Goal: Communication & Community: Answer question/provide support

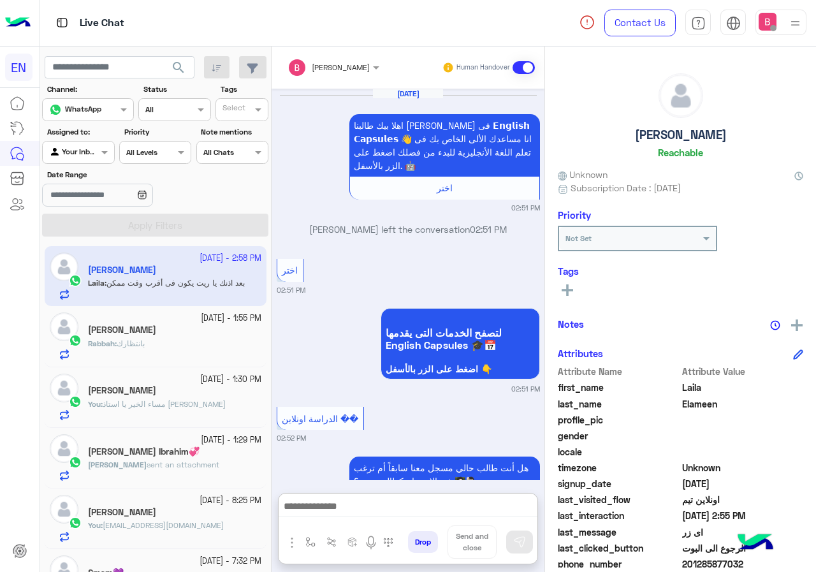
scroll to position [115, 0]
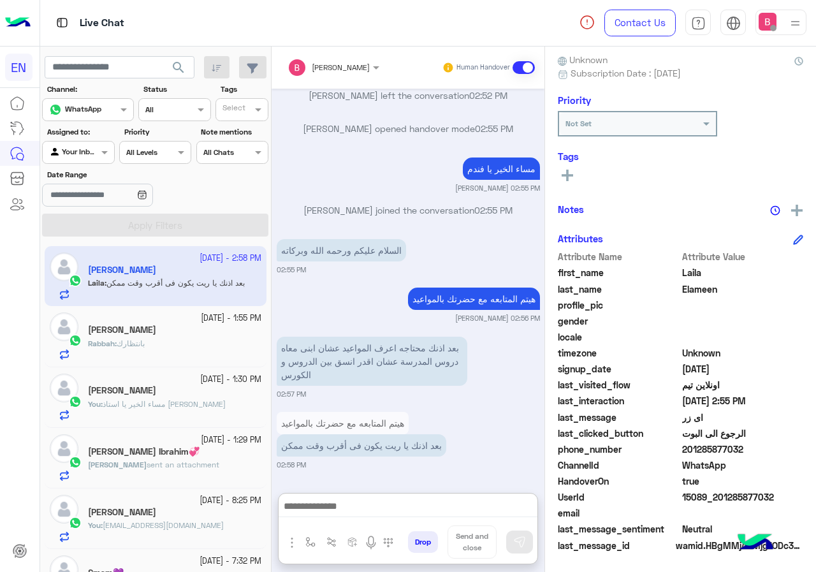
click at [352, 498] on textarea at bounding box center [408, 507] width 259 height 19
type textarea "**********"
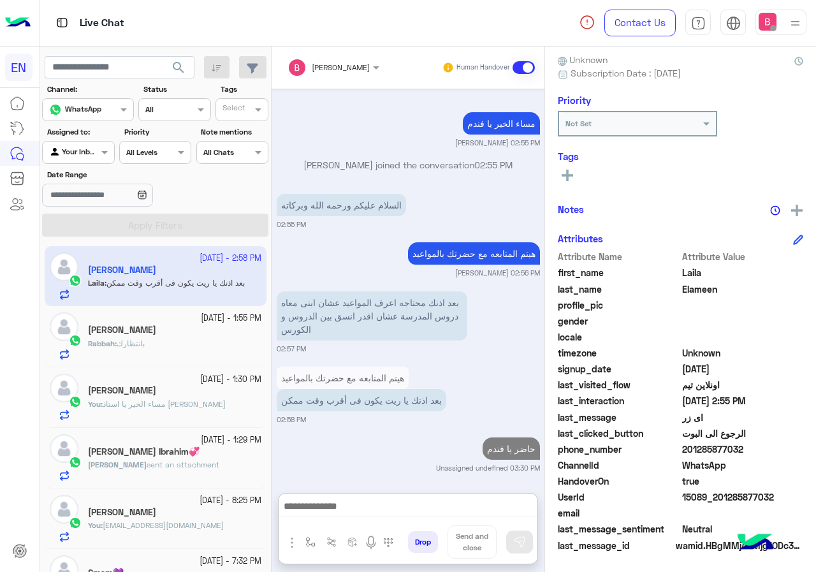
scroll to position [1263, 0]
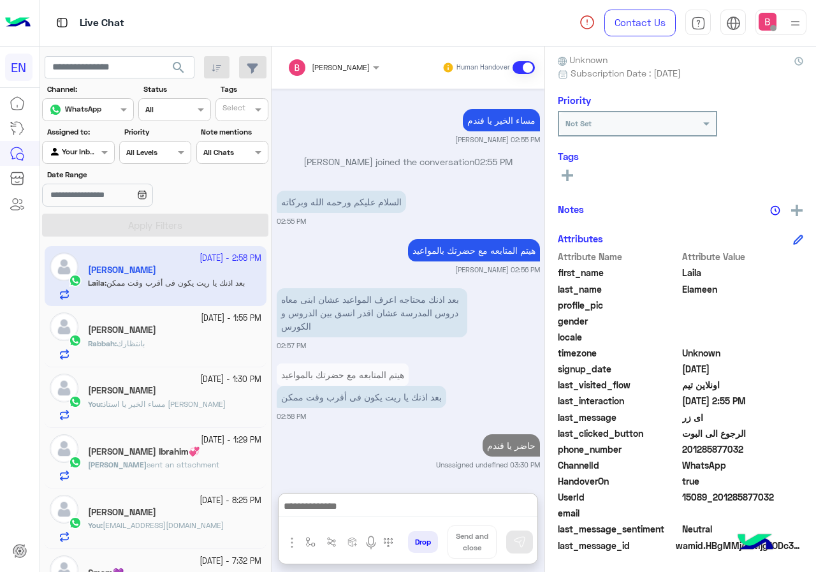
click at [80, 156] on div "Your Inbox" at bounding box center [73, 152] width 48 height 13
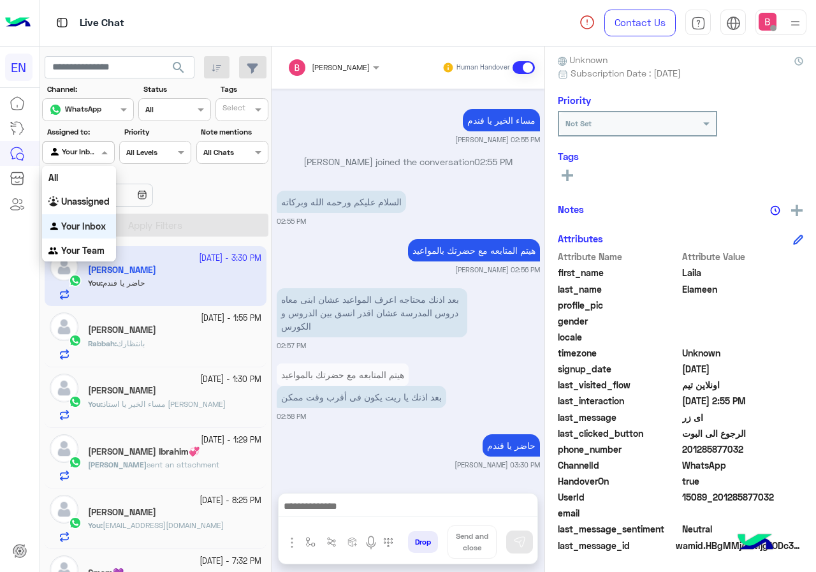
scroll to position [1206, 0]
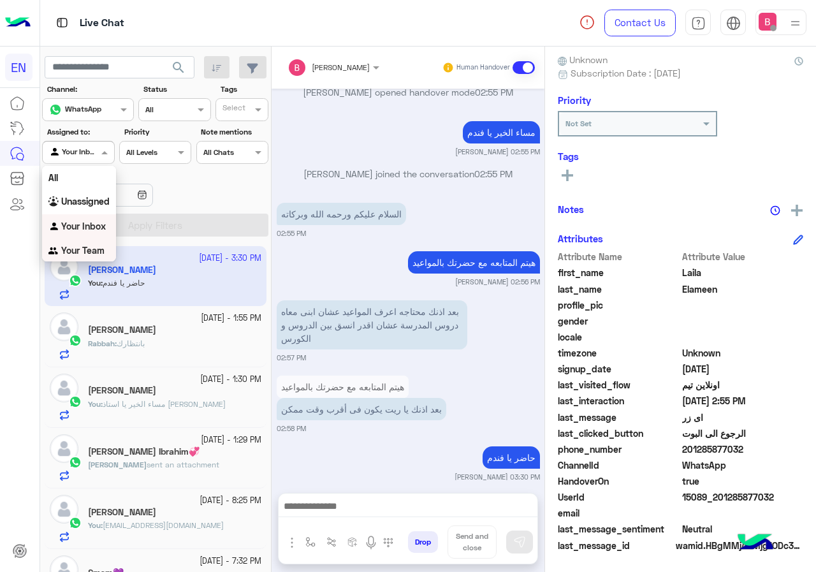
click at [84, 249] on b "Your Team" at bounding box center [82, 250] width 43 height 11
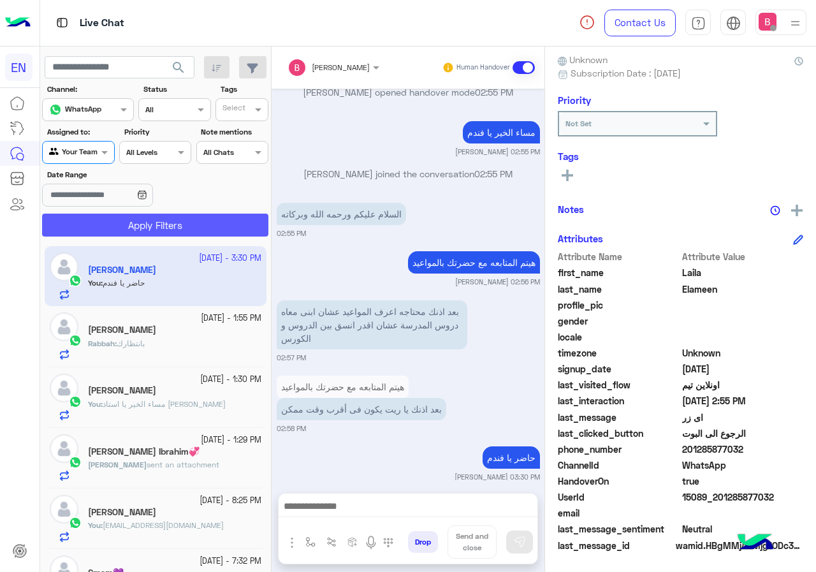
click at [131, 228] on button "Apply Filters" at bounding box center [155, 225] width 226 height 23
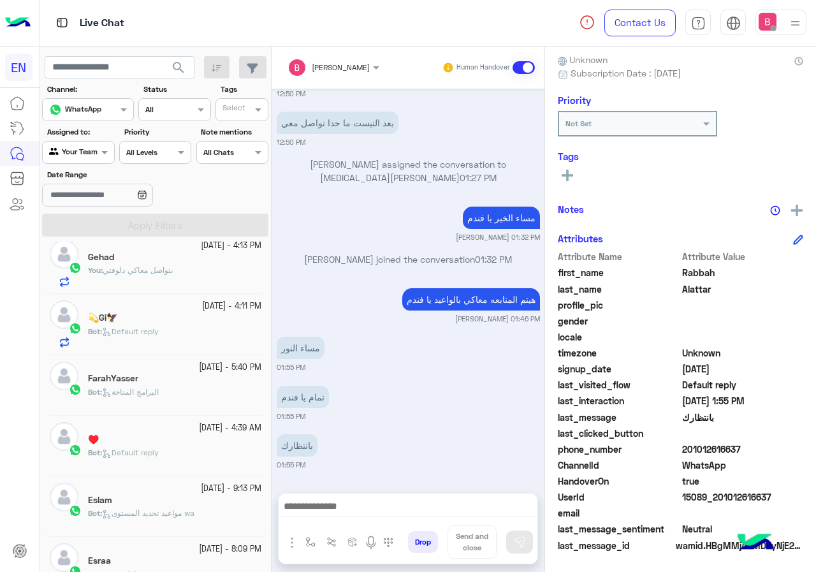
scroll to position [319, 0]
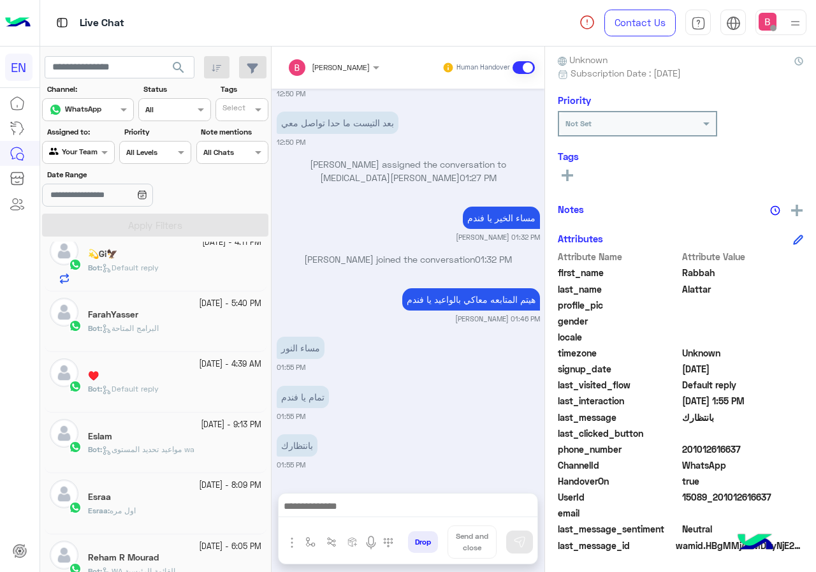
click at [199, 304] on small "[DATE] - 5:40 PM" at bounding box center [230, 304] width 63 height 12
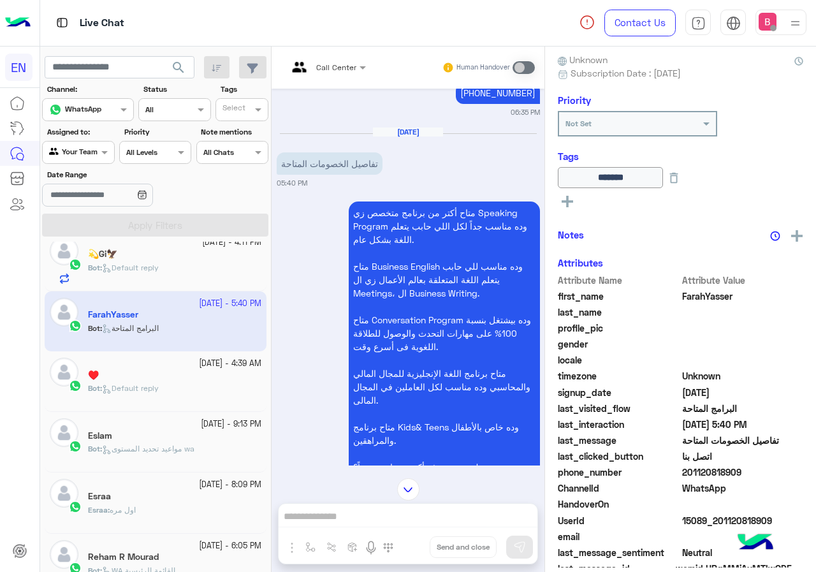
scroll to position [1333, 0]
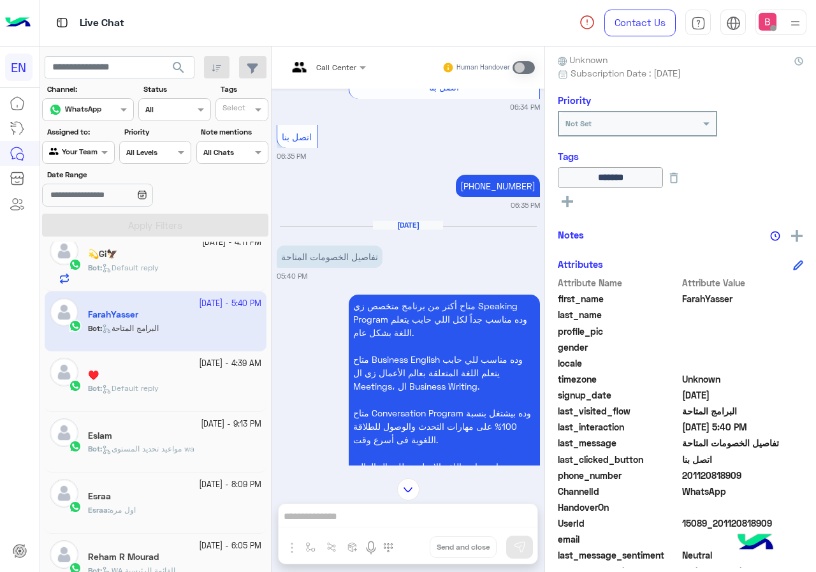
click at [334, 53] on div "Call Center Human Handover" at bounding box center [408, 68] width 273 height 42
click at [331, 68] on input "text" at bounding box center [311, 65] width 47 height 11
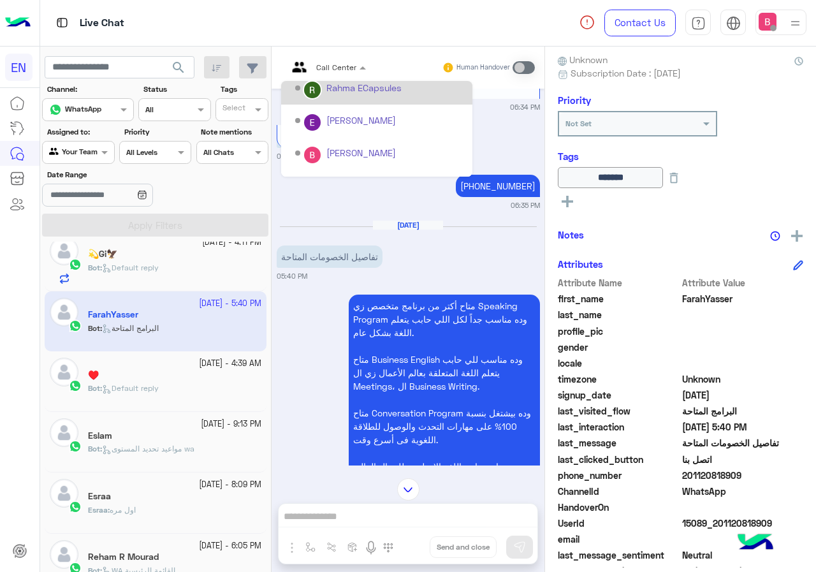
scroll to position [212, 0]
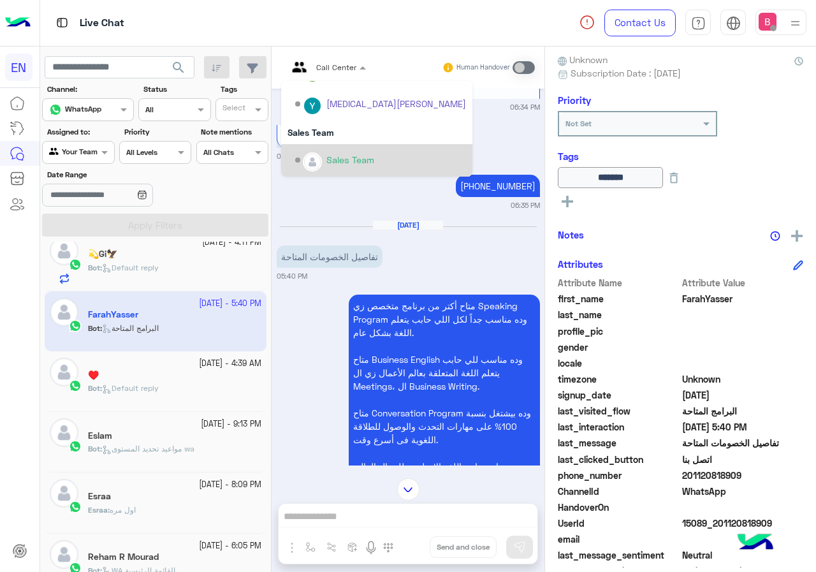
click at [322, 155] on div "Sales Team" at bounding box center [380, 160] width 171 height 22
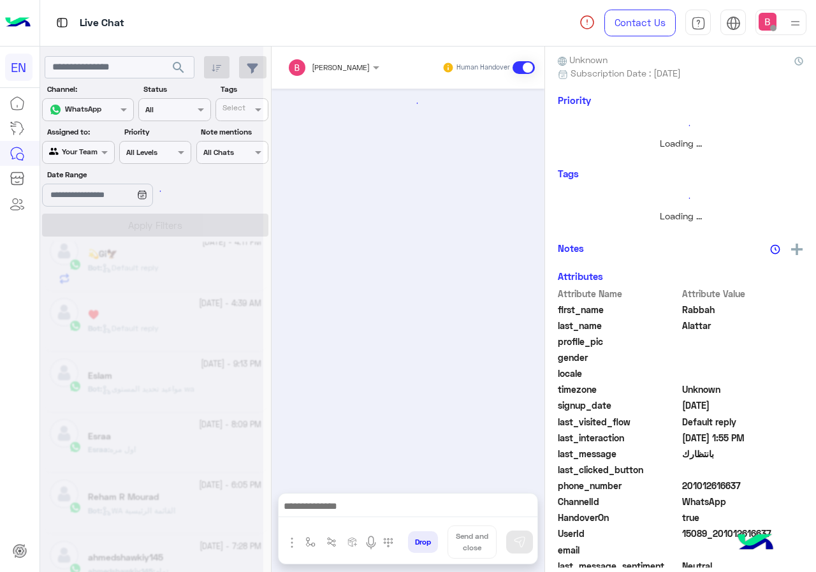
scroll to position [452, 0]
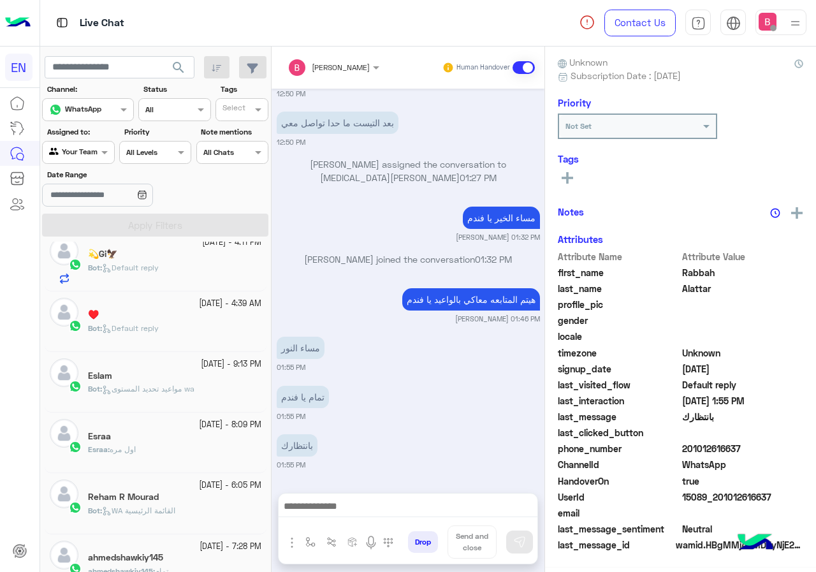
click at [170, 340] on div "Bot : Default reply" at bounding box center [174, 334] width 173 height 22
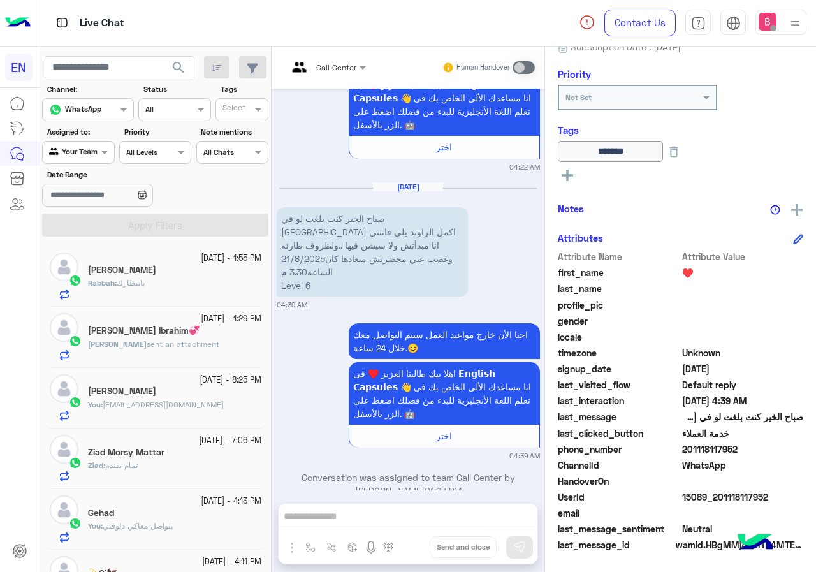
click at [90, 153] on div at bounding box center [78, 151] width 71 height 12
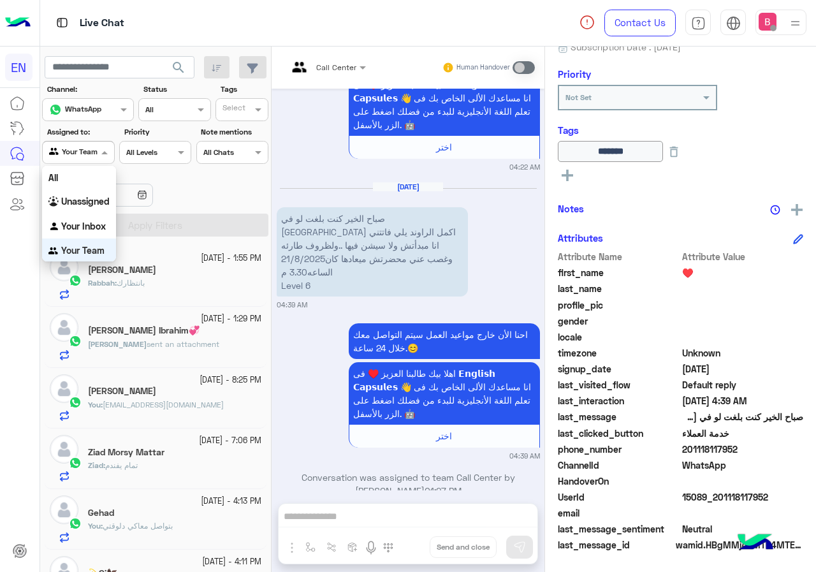
scroll to position [1, 0]
click at [75, 204] on b "Unassigned" at bounding box center [85, 200] width 48 height 11
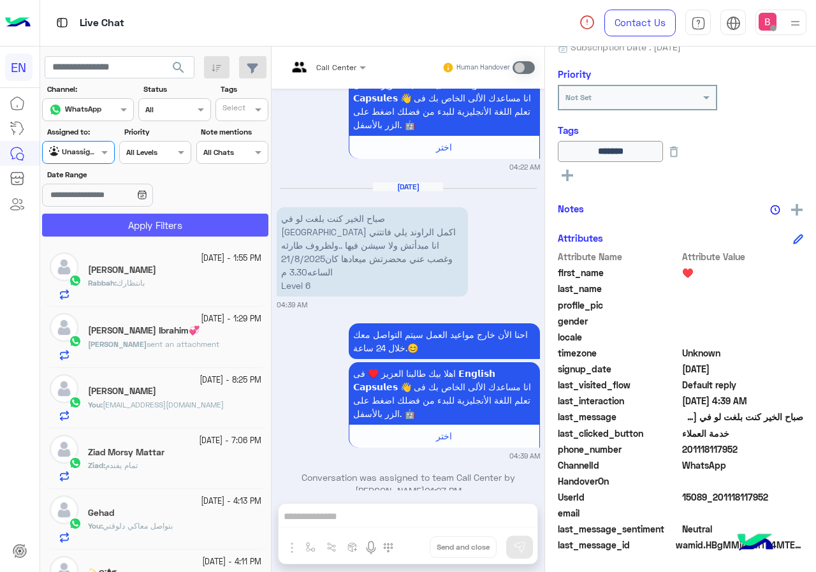
click at [151, 231] on button "Apply Filters" at bounding box center [155, 225] width 226 height 23
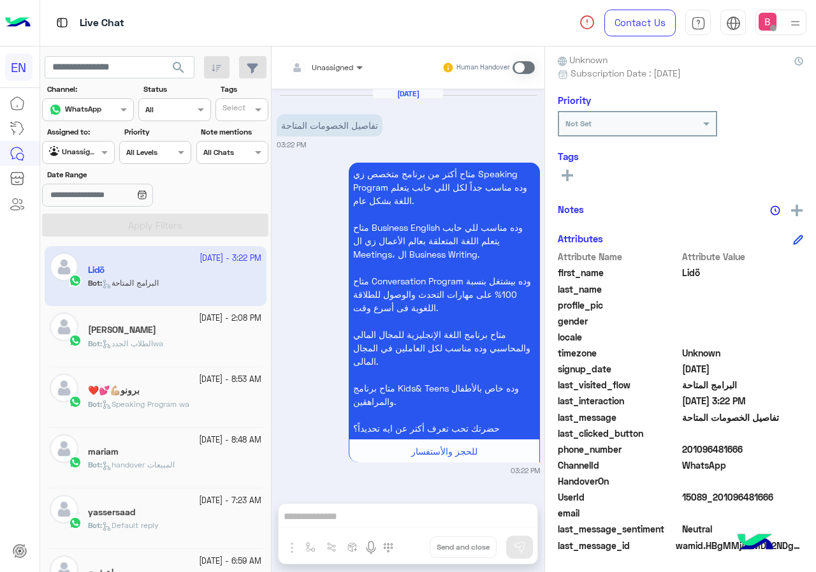
click at [354, 63] on span at bounding box center [361, 67] width 16 height 13
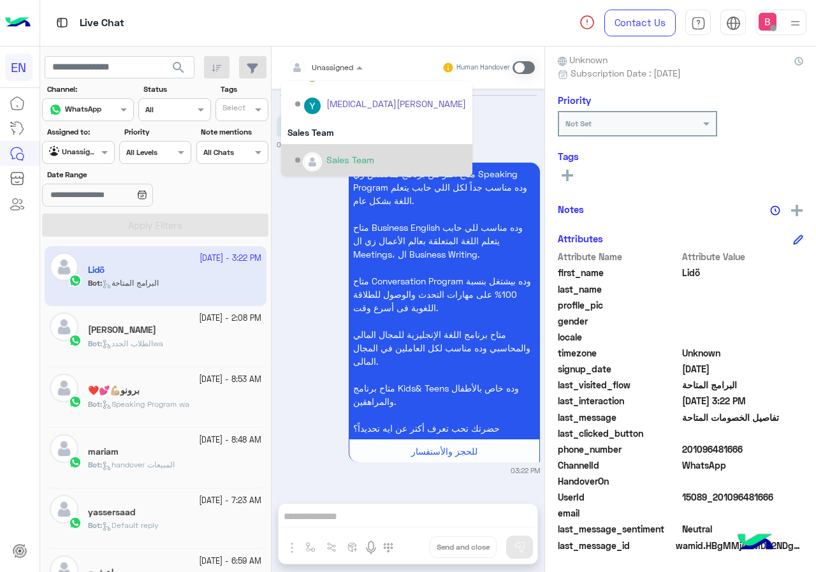
click at [339, 160] on div "Sales Team" at bounding box center [351, 159] width 48 height 13
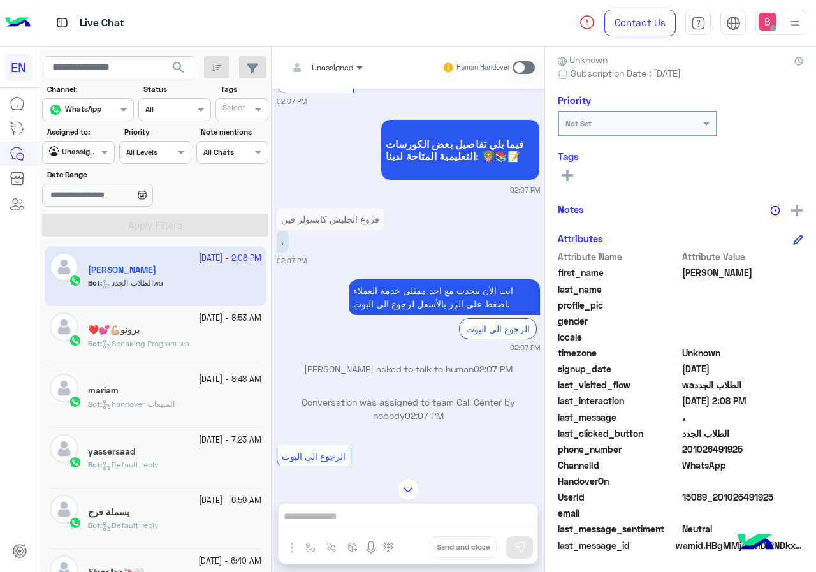
click at [355, 71] on span at bounding box center [361, 67] width 16 height 13
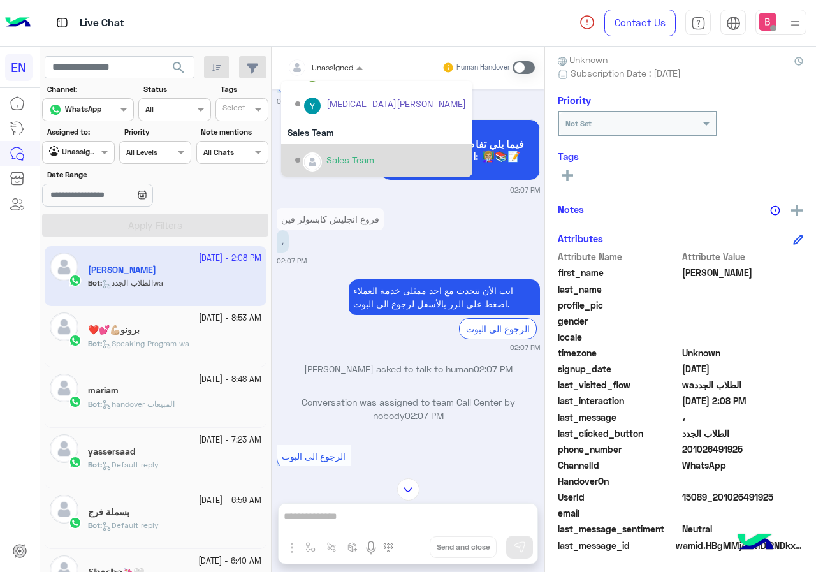
click at [327, 158] on div "Sales Team" at bounding box center [351, 159] width 48 height 13
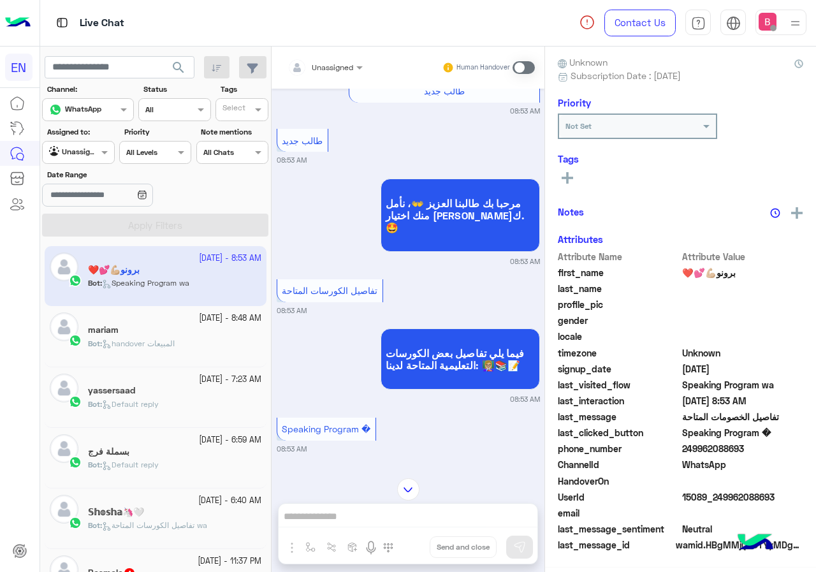
click at [330, 61] on input "text" at bounding box center [310, 65] width 45 height 11
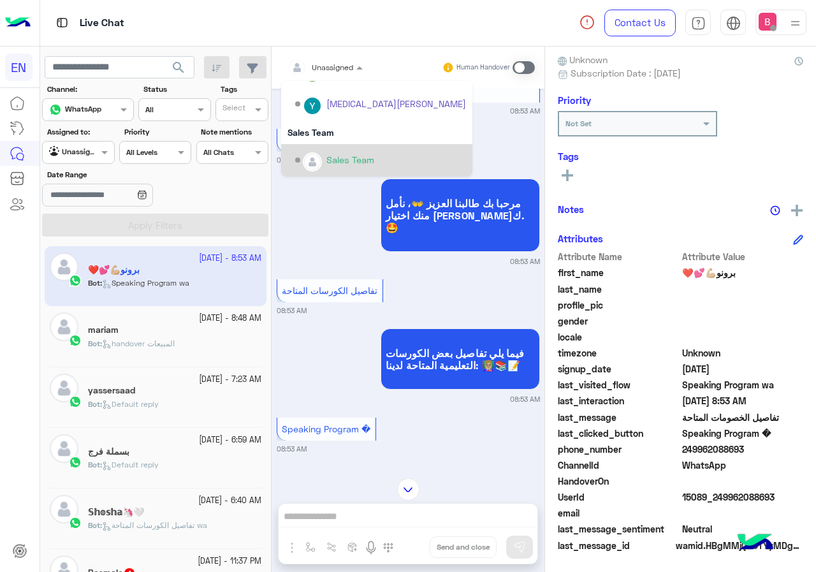
click at [327, 161] on div "Sales Team" at bounding box center [351, 159] width 48 height 13
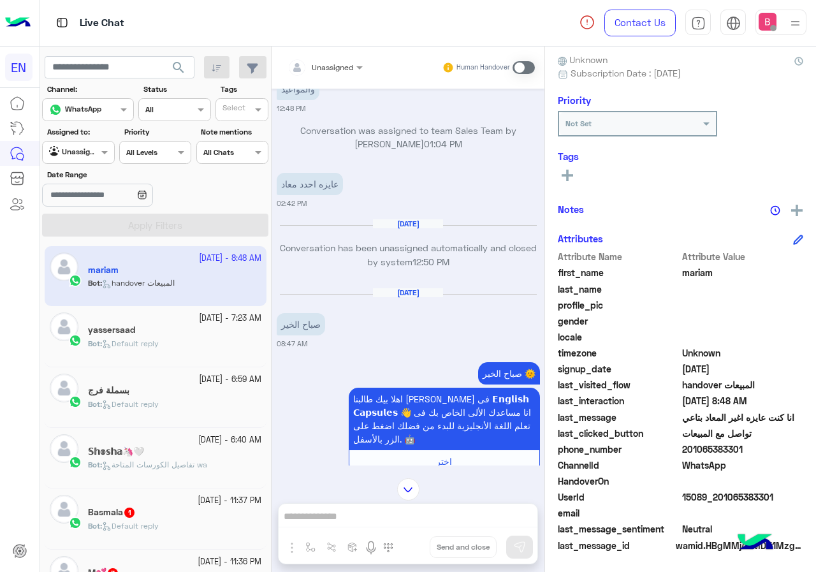
drag, startPoint x: 686, startPoint y: 448, endPoint x: 712, endPoint y: 446, distance: 26.2
click at [753, 452] on span "201065383301" at bounding box center [743, 449] width 122 height 13
copy span "01065383301"
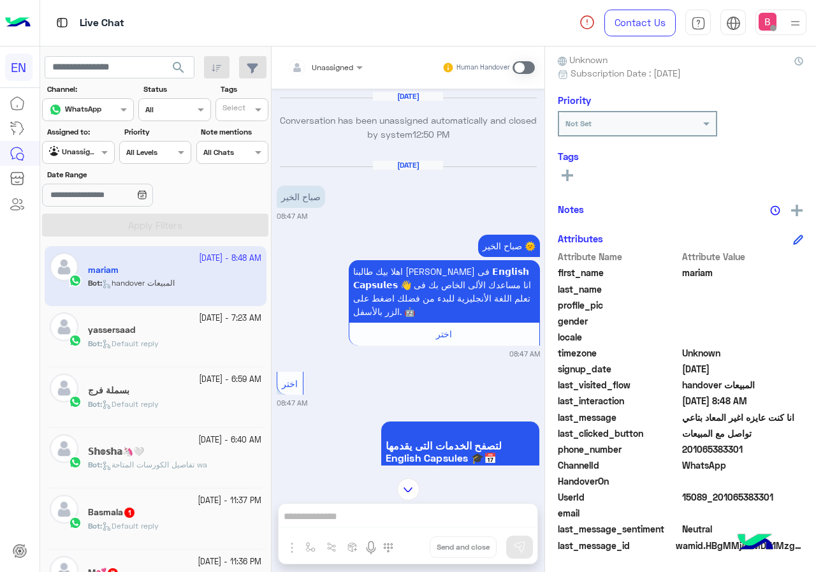
click at [522, 67] on span at bounding box center [524, 67] width 22 height 13
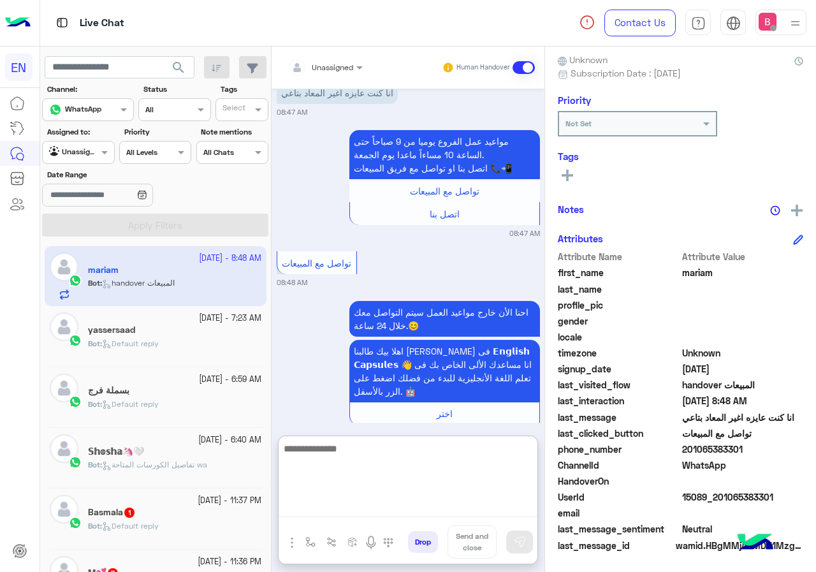
click at [363, 517] on textarea at bounding box center [408, 479] width 259 height 77
type textarea "*"
type textarea "**********"
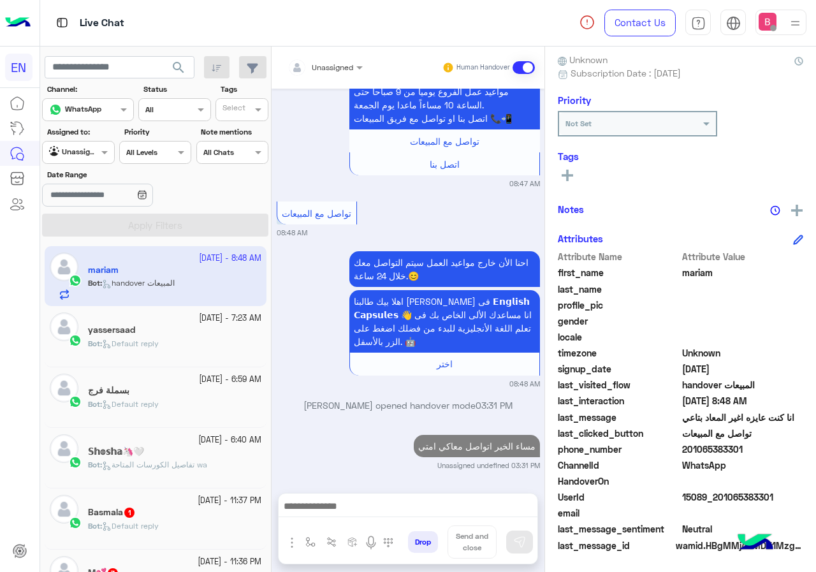
click at [161, 334] on div "yassersaad" at bounding box center [174, 331] width 173 height 13
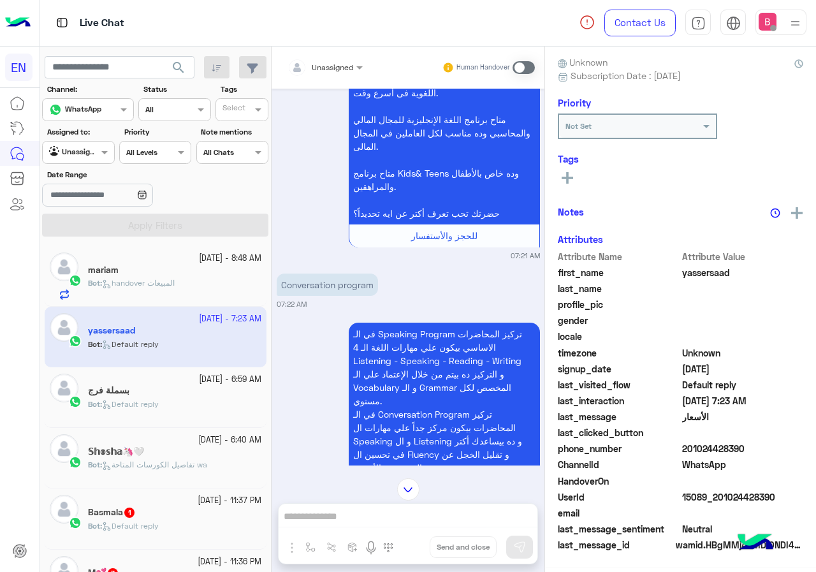
scroll to position [115, 0]
click at [353, 77] on div "Unassigned" at bounding box center [321, 68] width 66 height 26
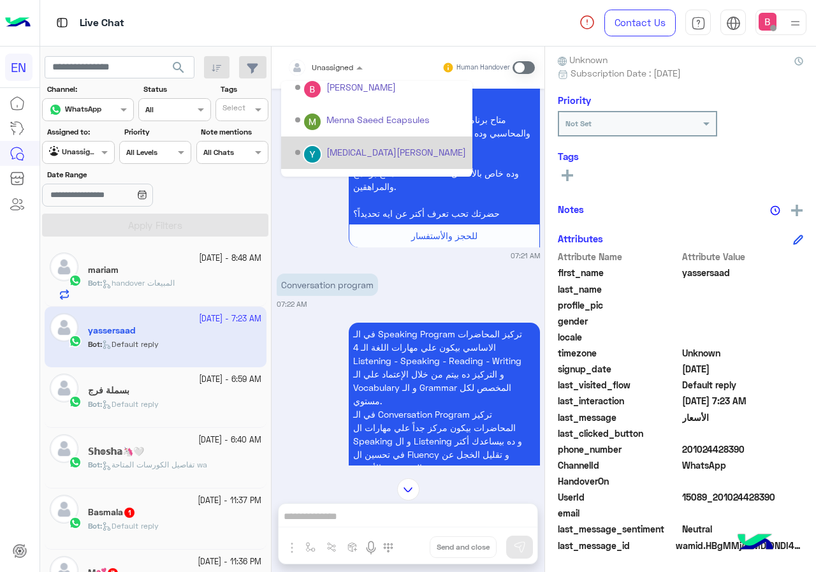
scroll to position [212, 0]
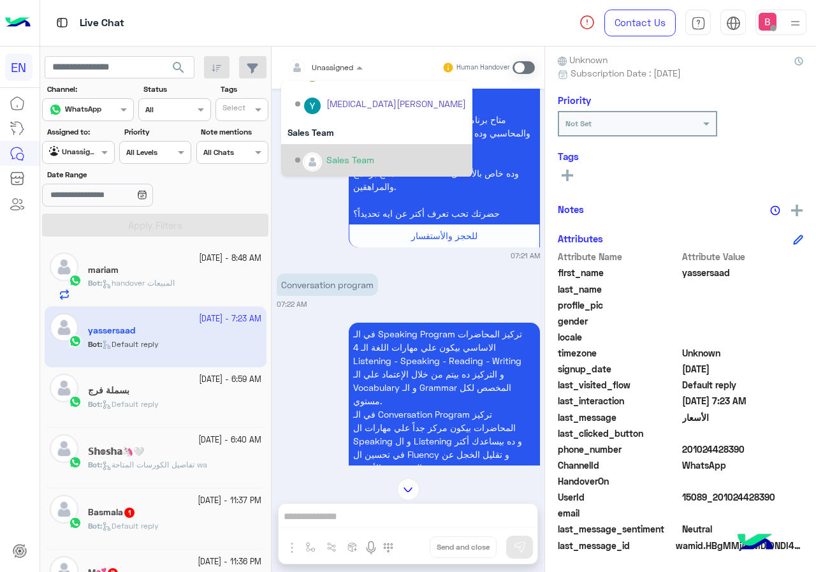
click at [349, 160] on div "Sales Team" at bounding box center [351, 159] width 48 height 13
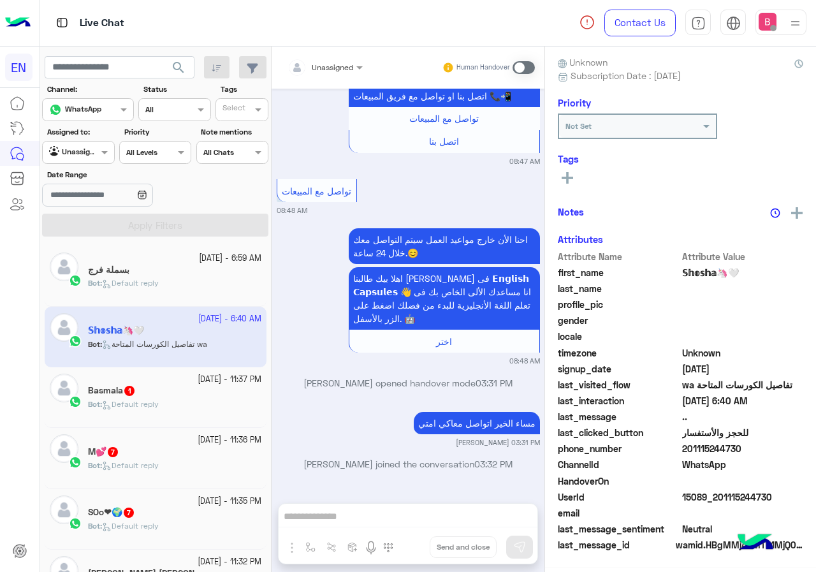
scroll to position [2290, 0]
click at [152, 271] on div "بسملة فرج" at bounding box center [174, 271] width 173 height 13
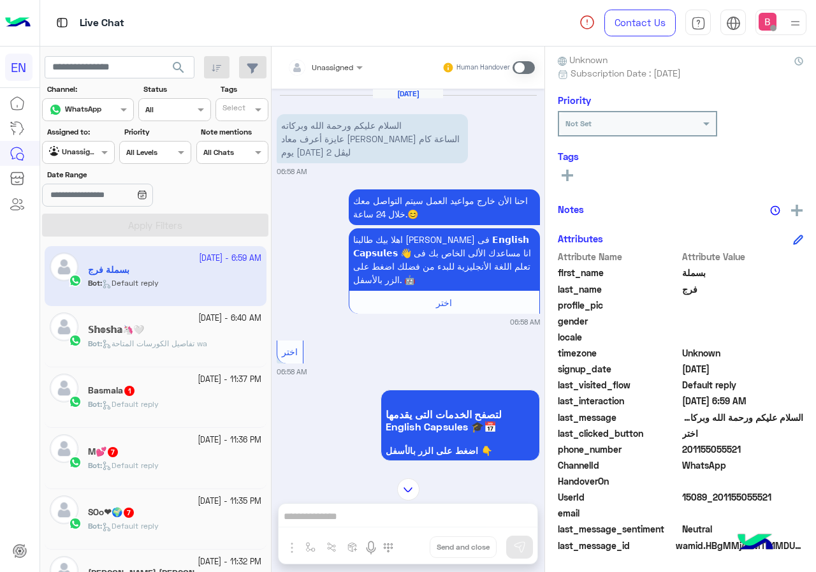
drag, startPoint x: 684, startPoint y: 450, endPoint x: 723, endPoint y: 447, distance: 38.4
click at [765, 452] on span "201155055521" at bounding box center [743, 449] width 122 height 13
copy span "01155055521"
click at [519, 66] on span at bounding box center [524, 67] width 22 height 13
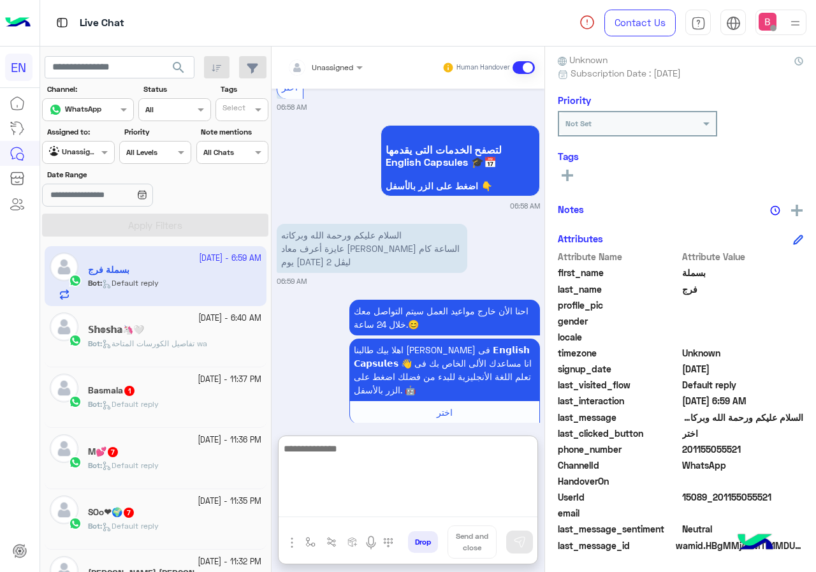
click at [401, 510] on textarea at bounding box center [408, 479] width 259 height 77
type textarea "**********"
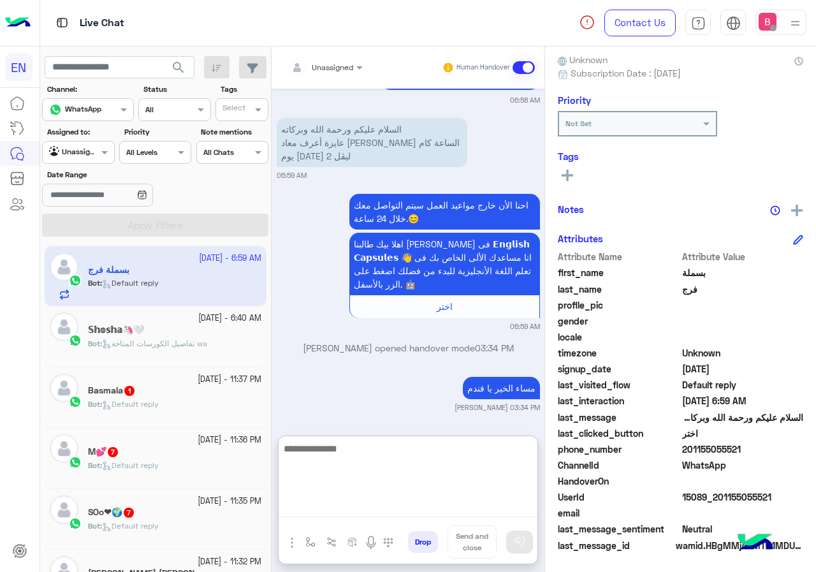
scroll to position [404, 0]
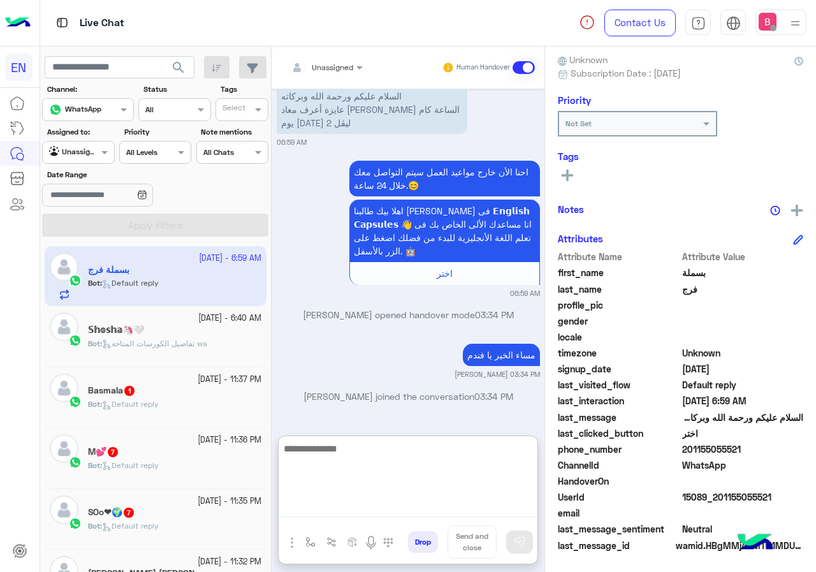
click at [371, 478] on textarea at bounding box center [408, 479] width 259 height 77
click at [381, 465] on textarea at bounding box center [408, 479] width 259 height 77
type textarea "**********"
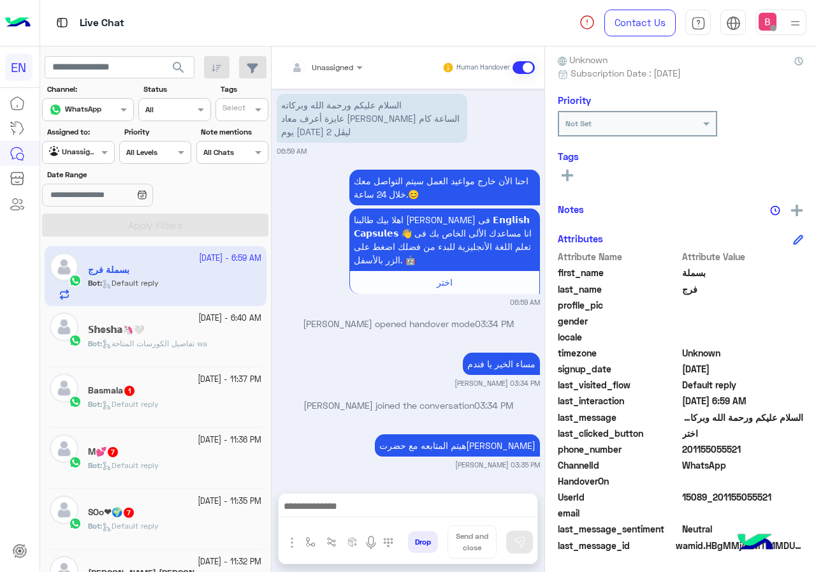
click at [170, 402] on div "Bot : Default reply" at bounding box center [174, 410] width 173 height 22
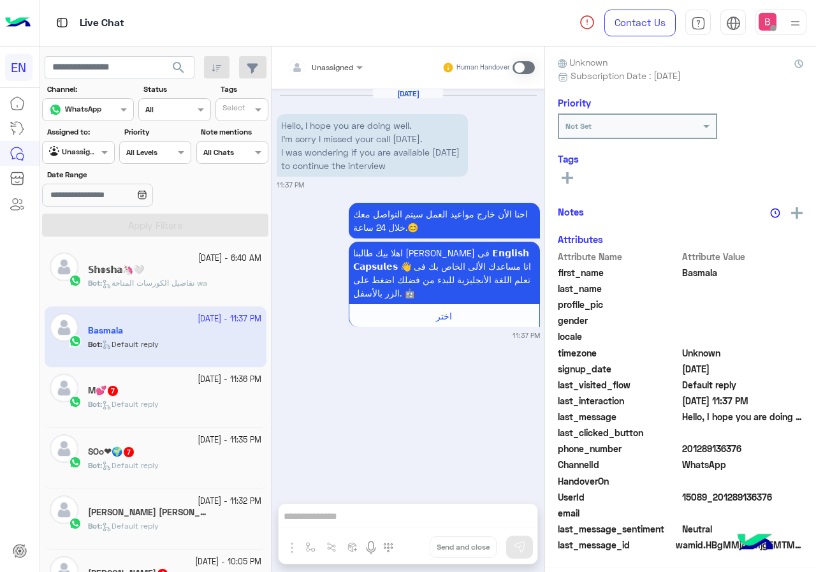
scroll to position [115, 0]
click at [159, 403] on span "Default reply" at bounding box center [130, 404] width 57 height 10
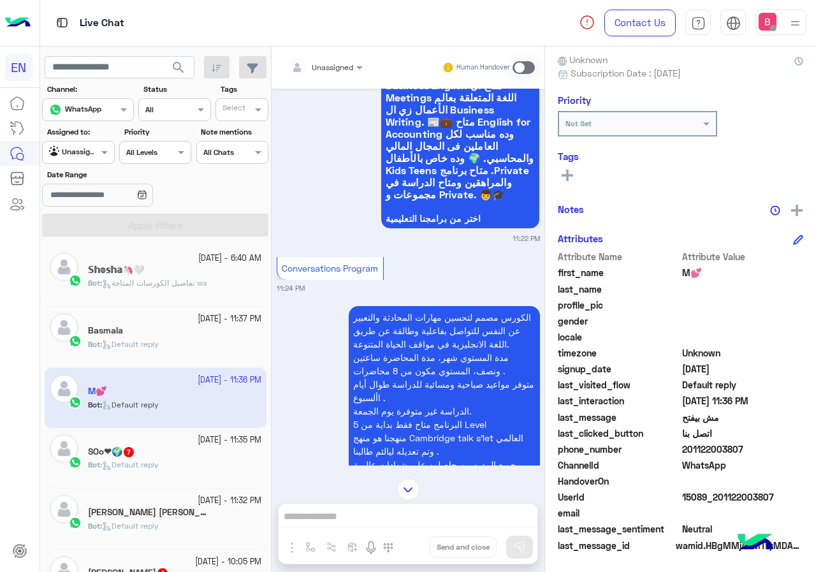
scroll to position [490, 0]
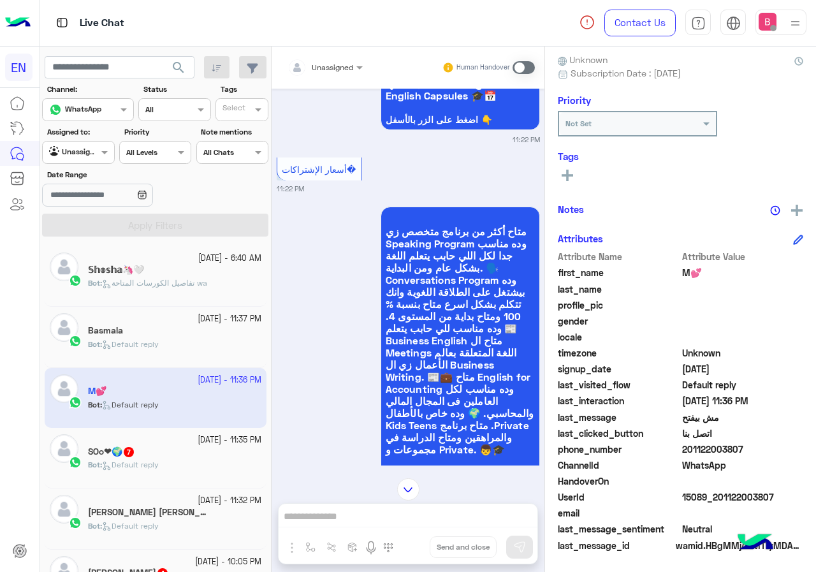
click at [346, 69] on div at bounding box center [325, 65] width 88 height 12
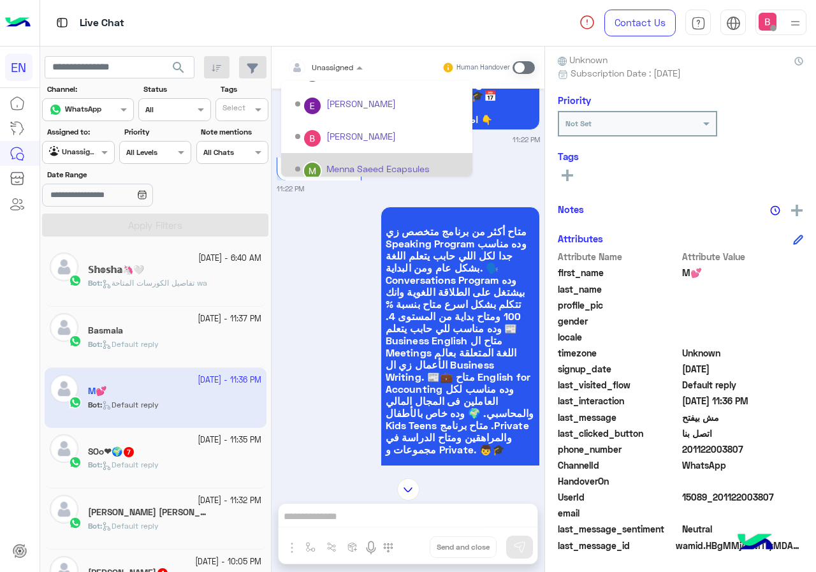
scroll to position [212, 0]
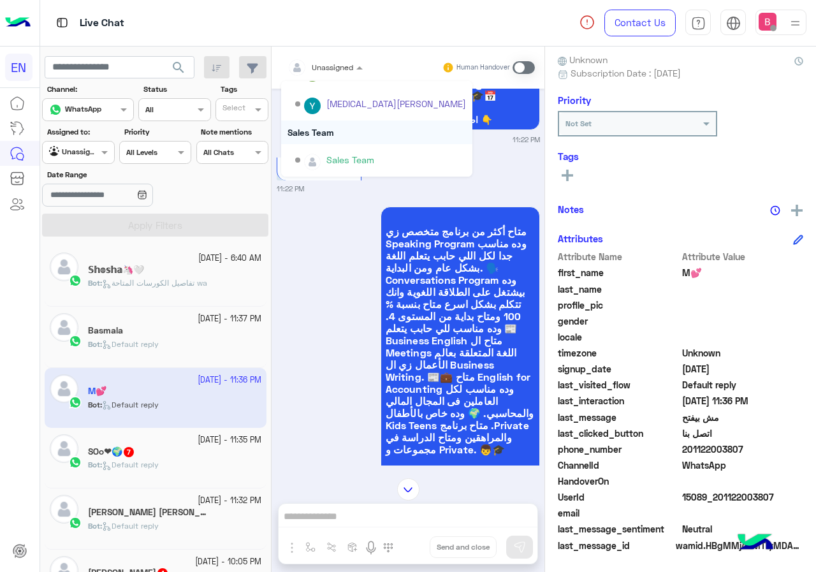
click at [332, 159] on div "Sales Team" at bounding box center [351, 159] width 48 height 13
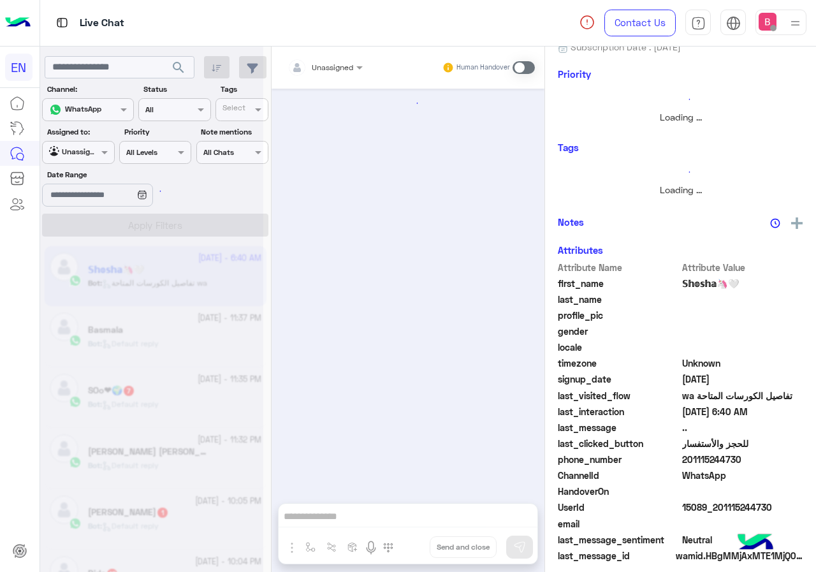
scroll to position [334, 0]
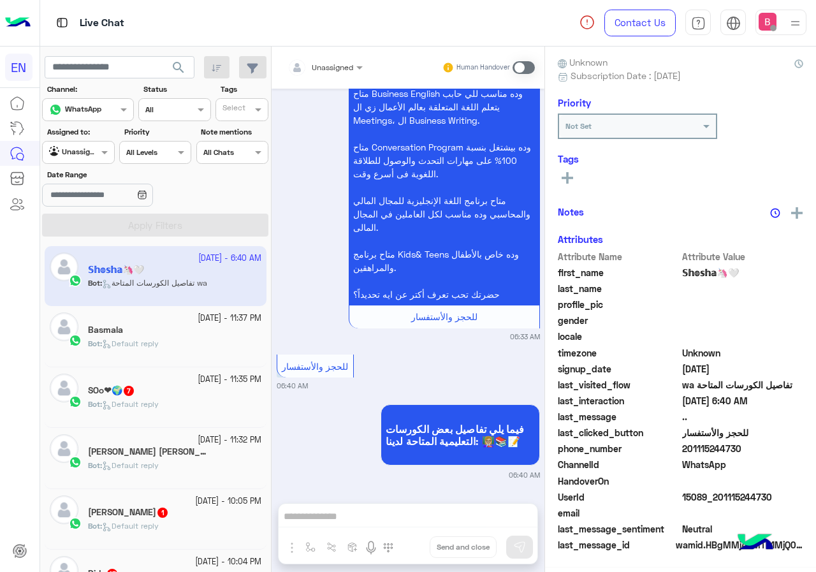
click at [166, 401] on div "Bot : Default reply" at bounding box center [174, 410] width 173 height 22
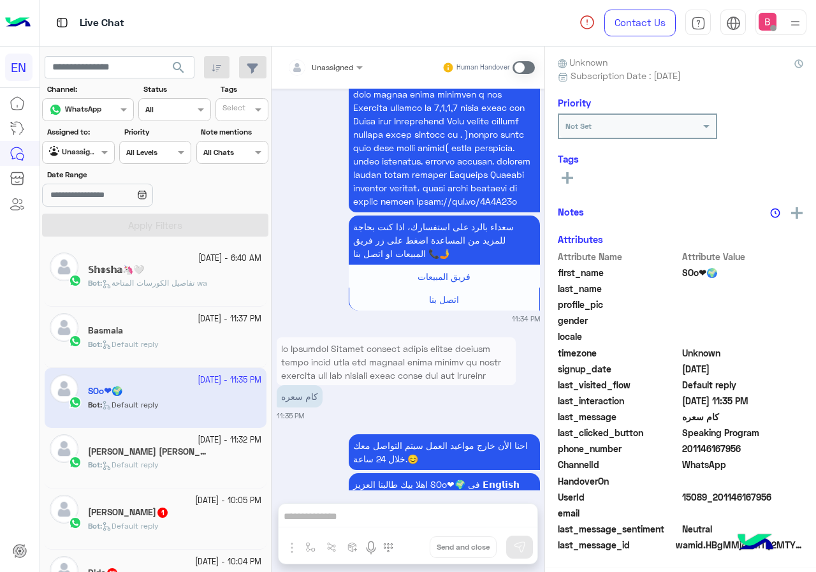
scroll to position [115, 0]
click at [335, 70] on div at bounding box center [325, 65] width 88 height 12
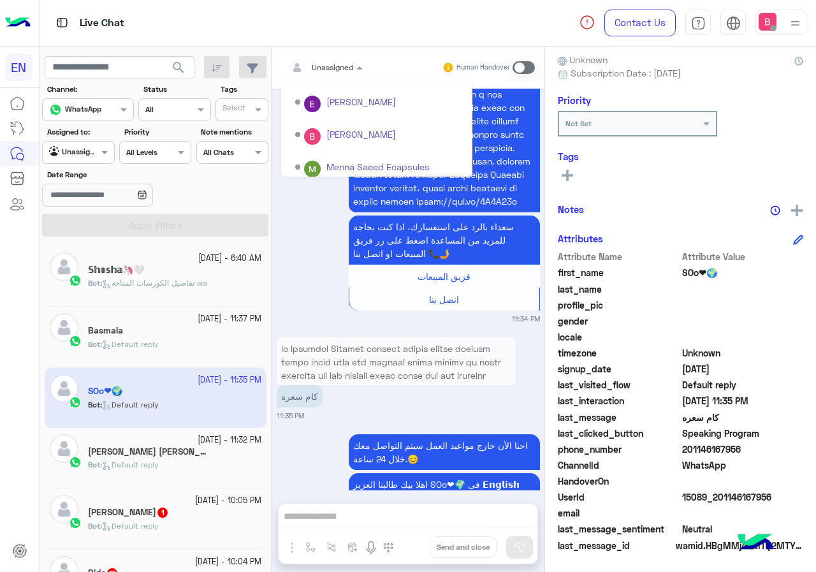
scroll to position [212, 0]
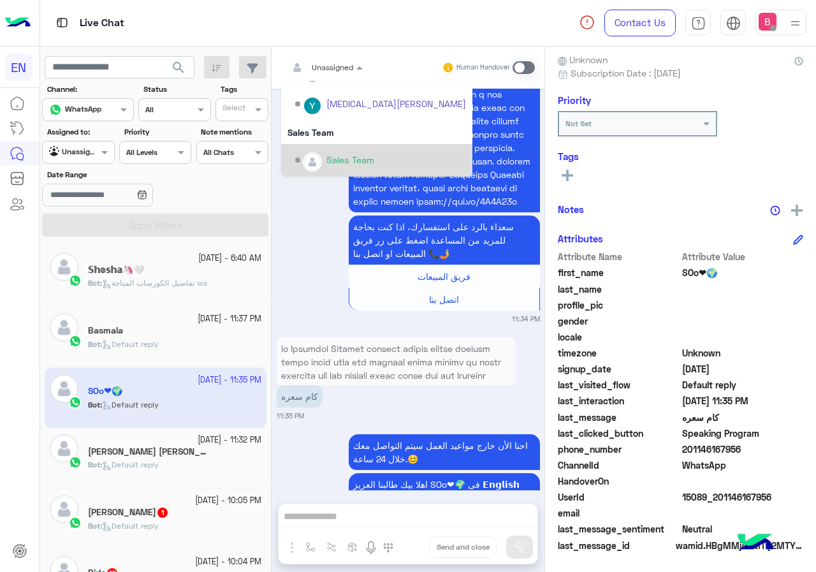
click at [316, 163] on img "Options list" at bounding box center [312, 162] width 17 height 17
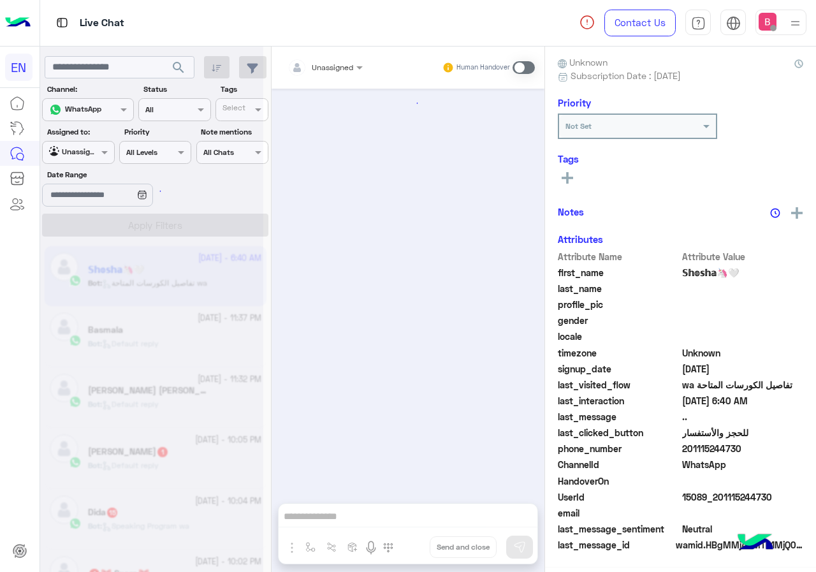
scroll to position [334, 0]
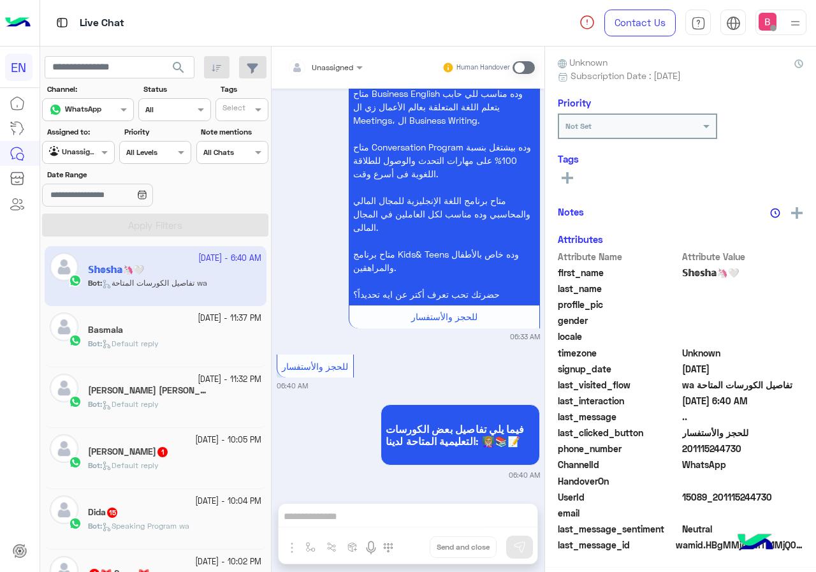
click at [156, 450] on span "1" at bounding box center [162, 451] width 13 height 11
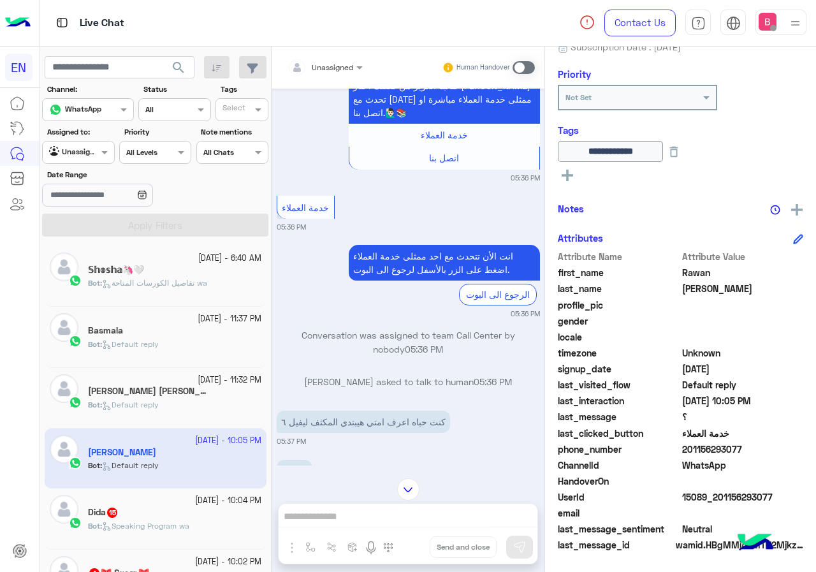
scroll to position [698, 0]
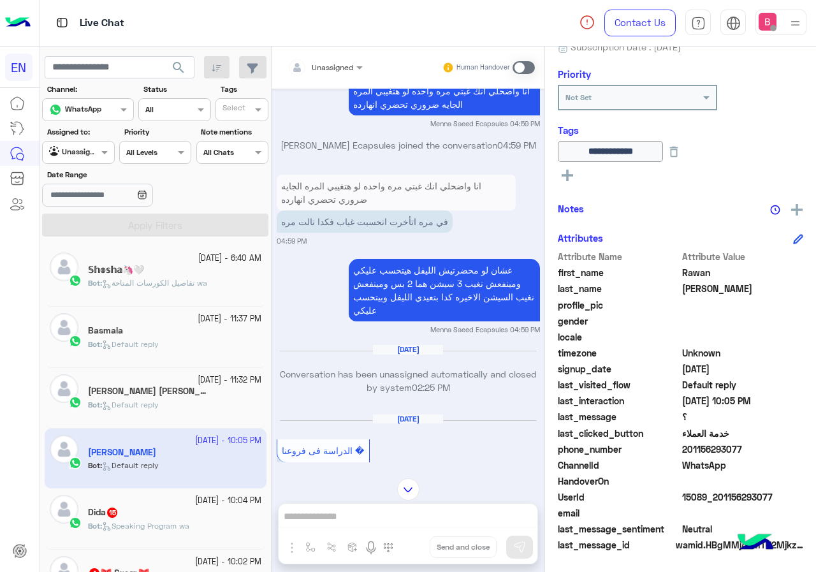
drag, startPoint x: 684, startPoint y: 448, endPoint x: 738, endPoint y: 457, distance: 54.4
click at [804, 459] on div "**********" at bounding box center [680, 307] width 271 height 521
drag, startPoint x: 791, startPoint y: 460, endPoint x: 779, endPoint y: 459, distance: 12.1
click at [791, 460] on span "WhatsApp" at bounding box center [743, 465] width 122 height 13
click at [790, 456] on span "201156293077" at bounding box center [743, 449] width 122 height 13
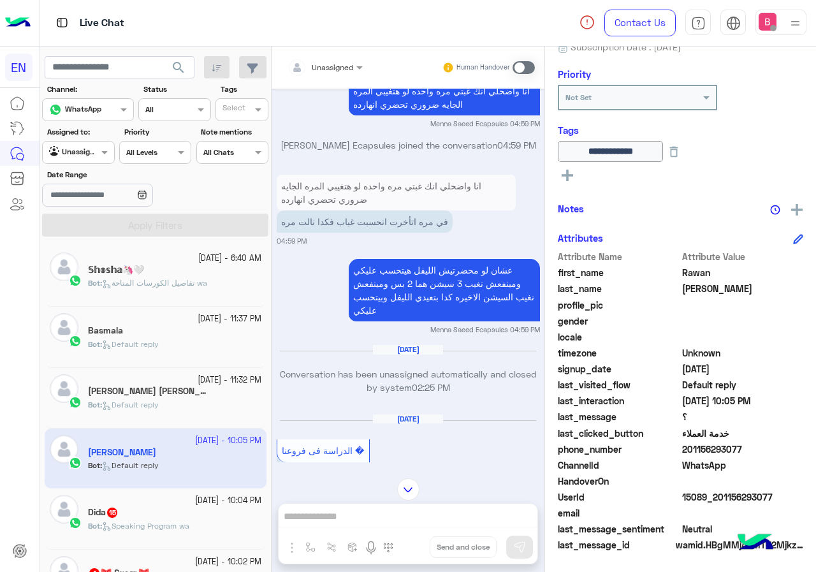
drag, startPoint x: 685, startPoint y: 447, endPoint x: 737, endPoint y: 445, distance: 52.3
click at [760, 448] on span "201156293077" at bounding box center [743, 449] width 122 height 13
copy span "01156293077"
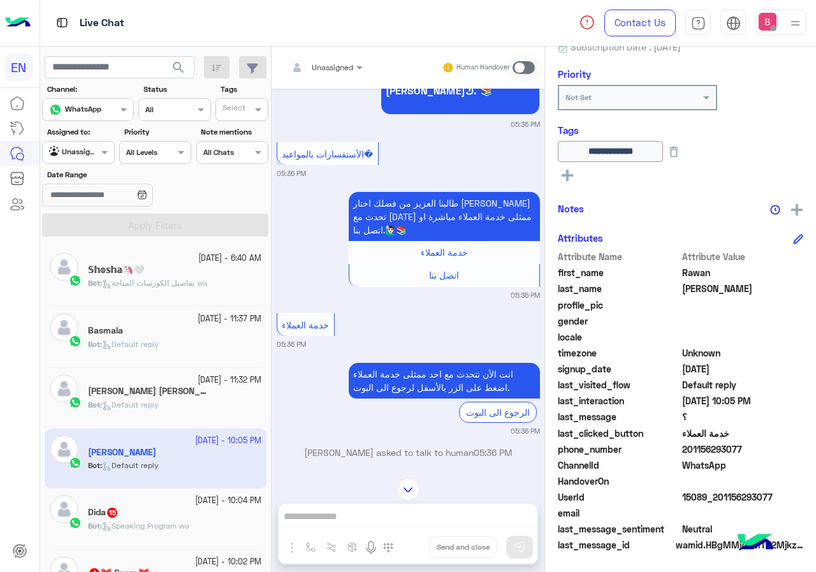
scroll to position [2823, 0]
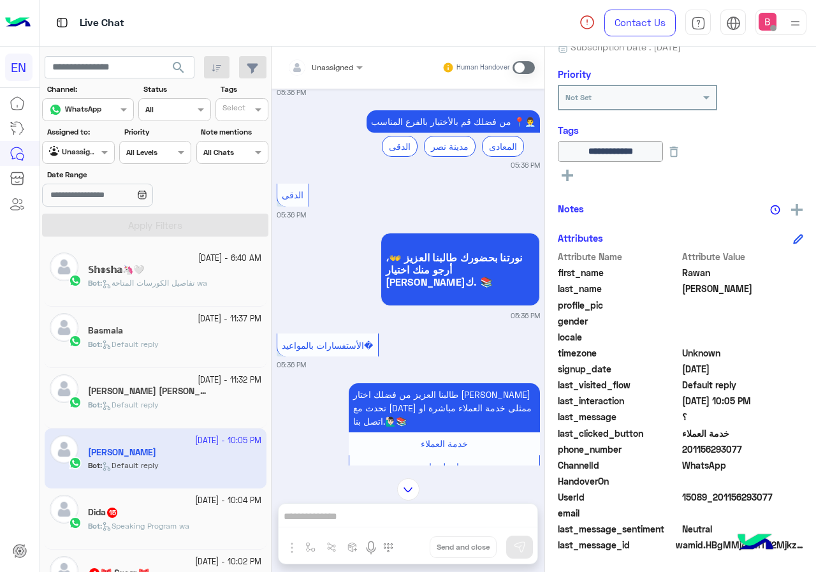
click at [522, 66] on span at bounding box center [524, 67] width 22 height 13
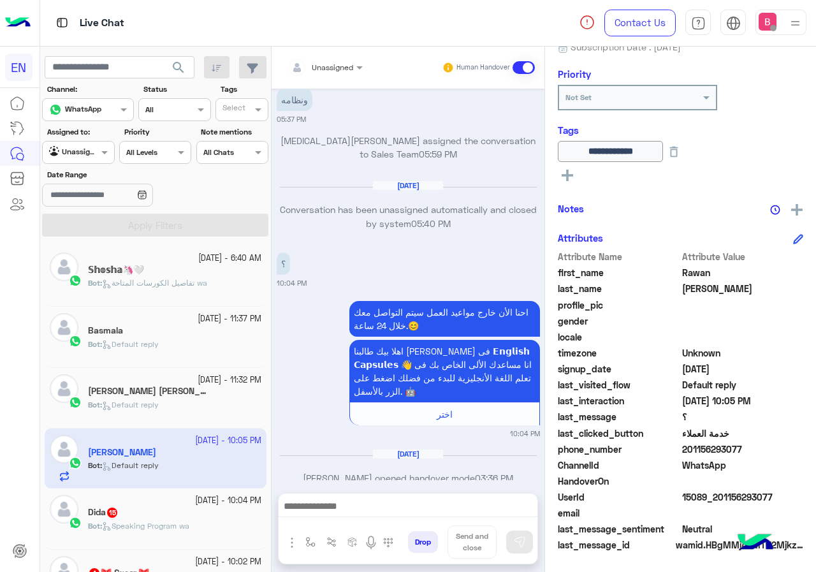
click at [393, 520] on div at bounding box center [408, 510] width 259 height 32
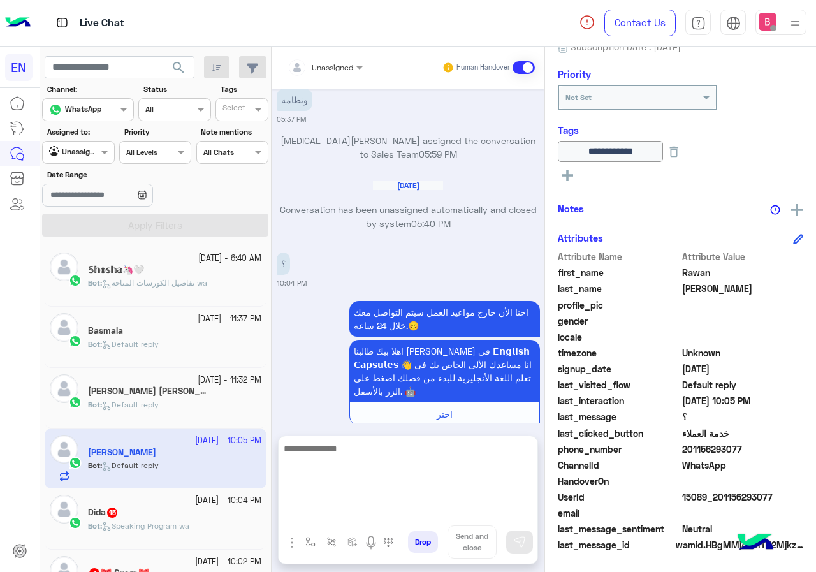
click at [399, 508] on textarea at bounding box center [408, 479] width 259 height 77
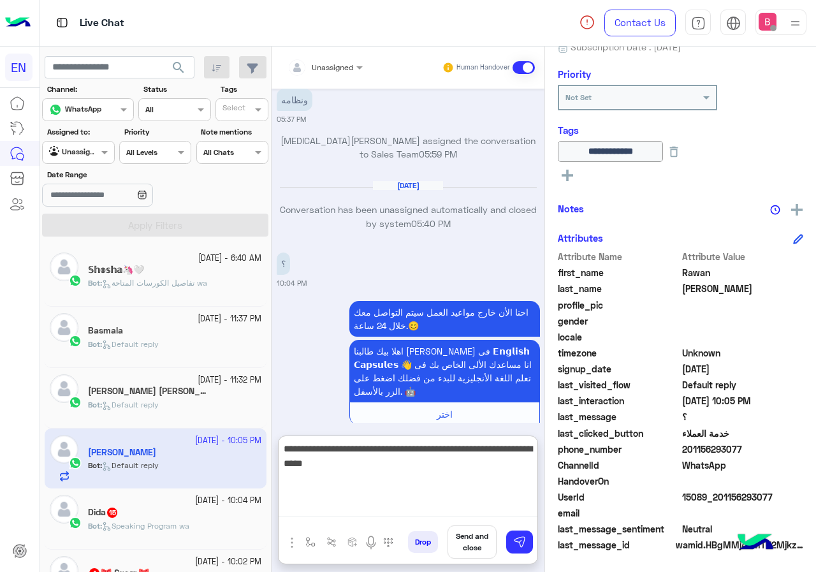
type textarea "**********"
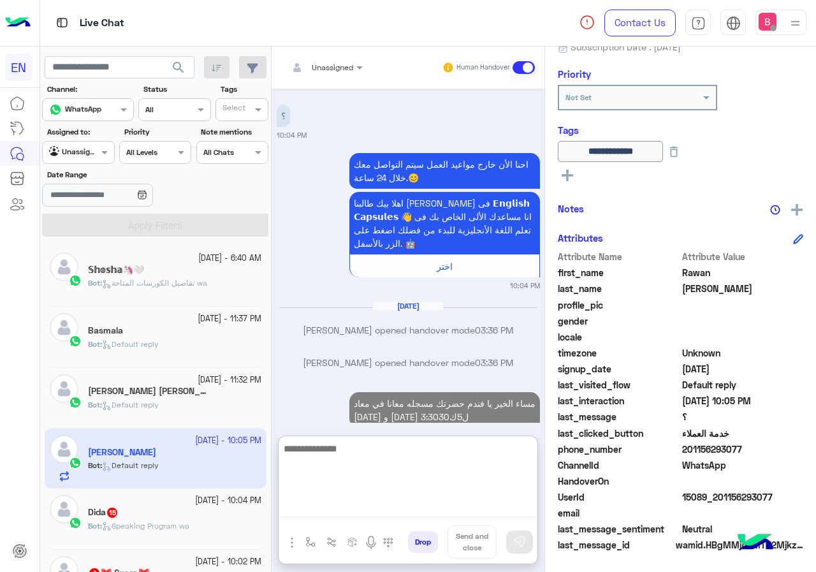
scroll to position [3669, 0]
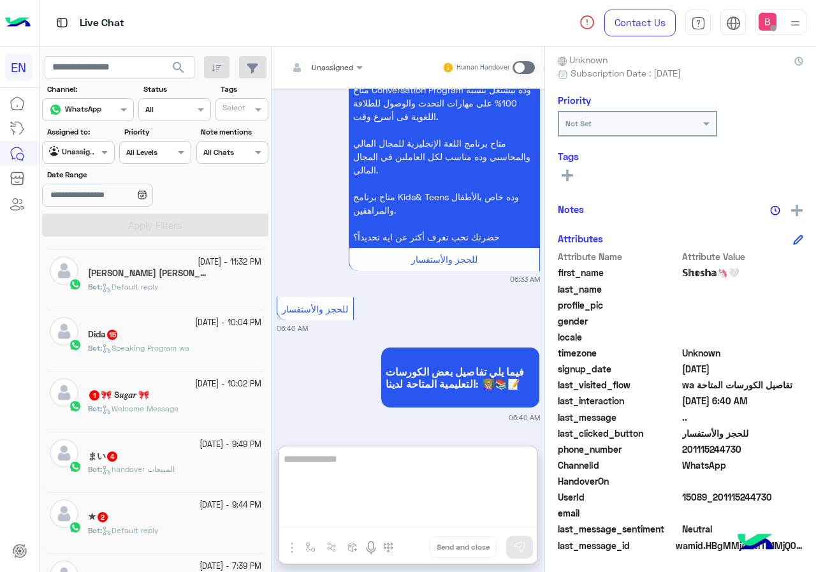
scroll to position [128, 0]
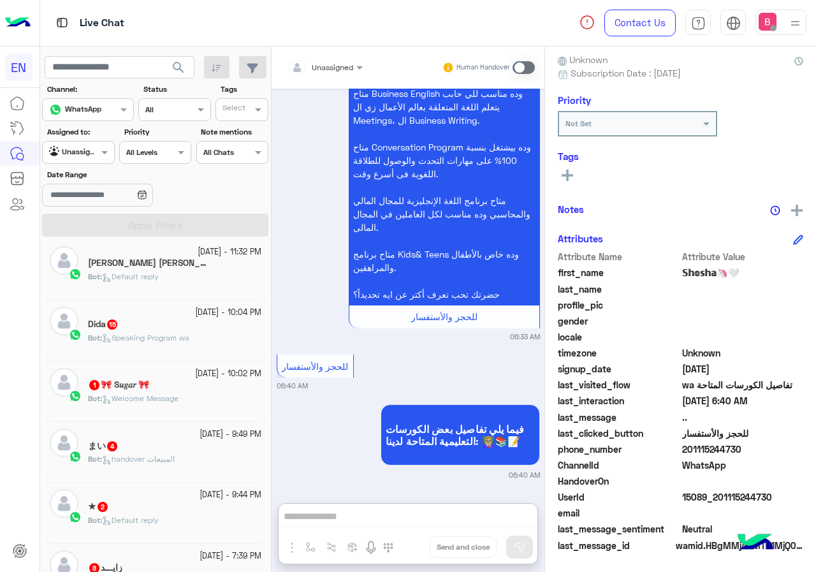
click at [200, 344] on div "Bot : Speaking Program wa" at bounding box center [174, 343] width 173 height 22
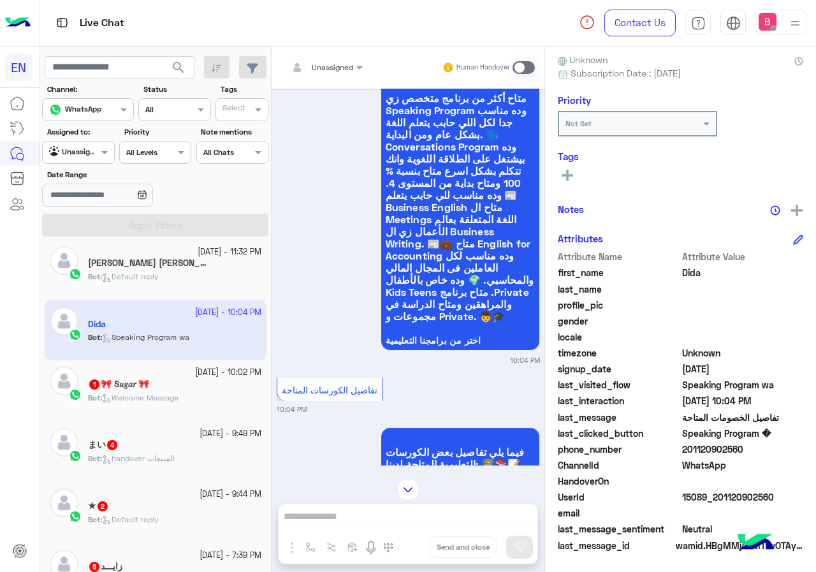
scroll to position [1874, 0]
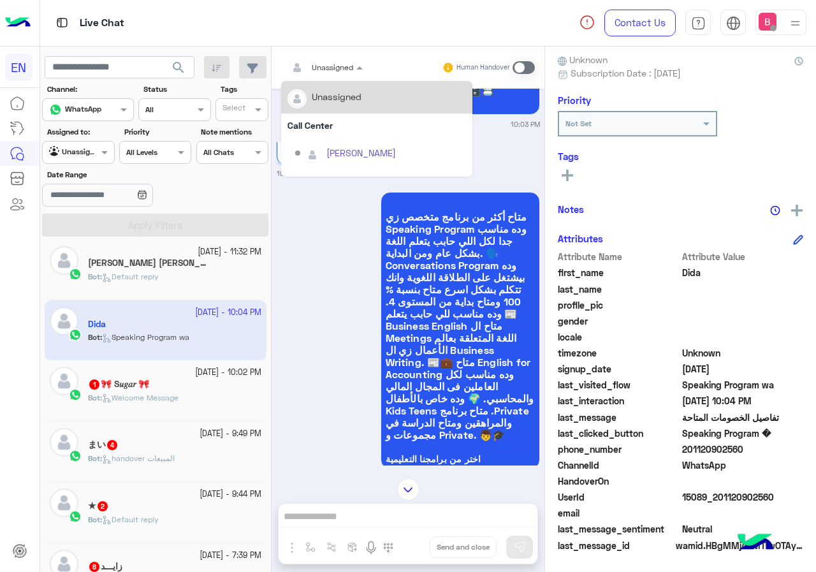
click at [353, 68] on div at bounding box center [325, 65] width 88 height 12
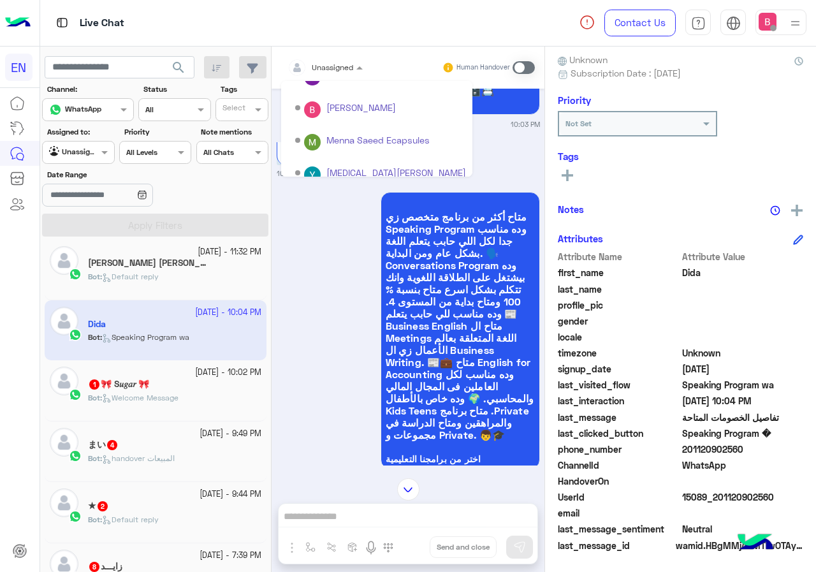
scroll to position [212, 0]
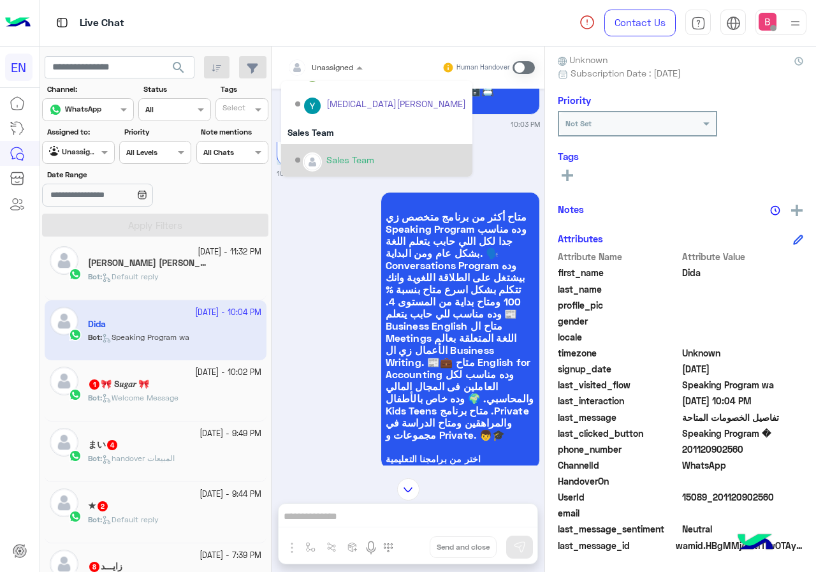
click at [330, 148] on div "Sales Team" at bounding box center [376, 160] width 191 height 33
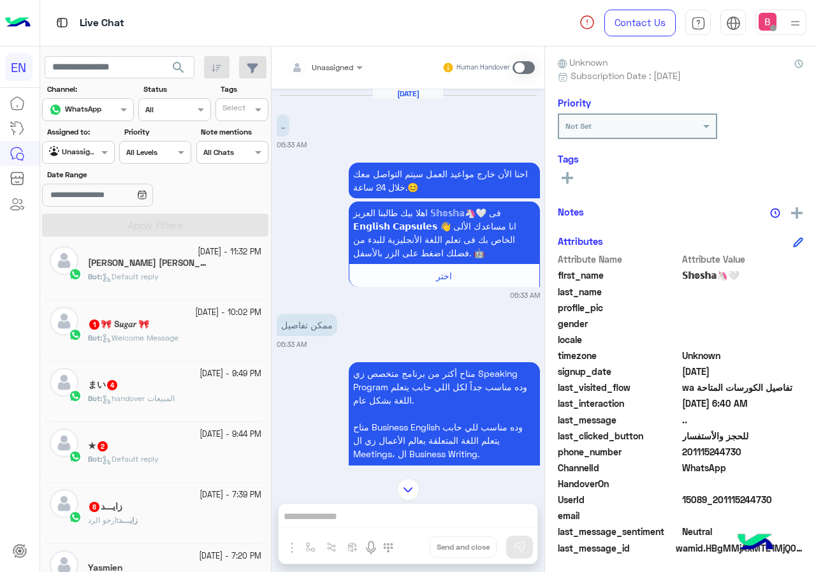
scroll to position [115, 0]
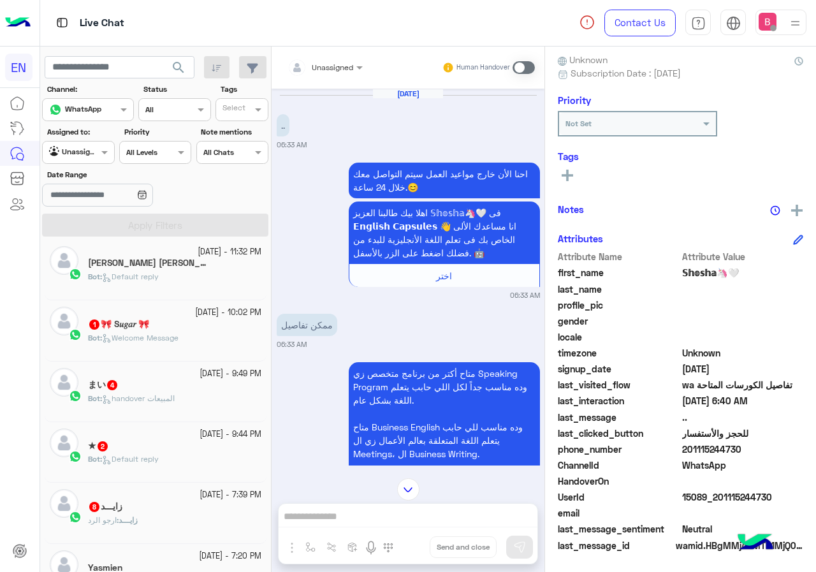
click at [327, 66] on input "text" at bounding box center [310, 65] width 45 height 11
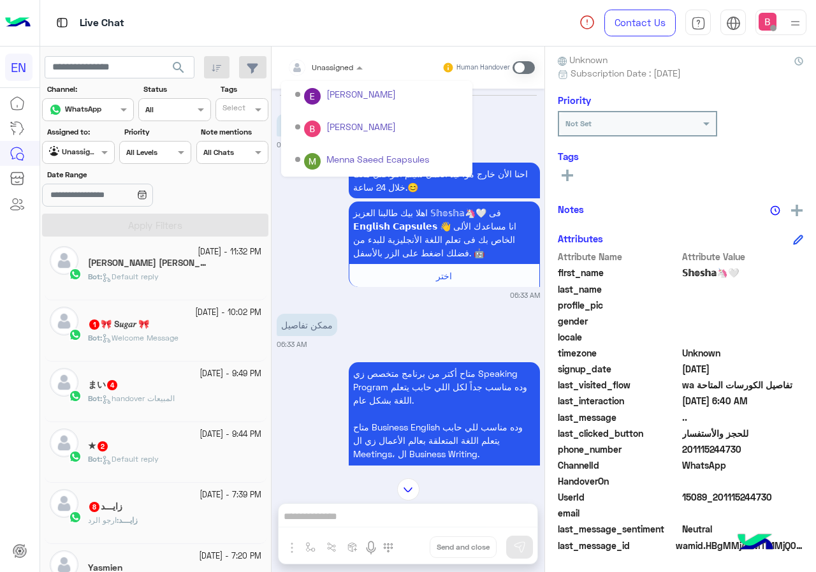
scroll to position [212, 0]
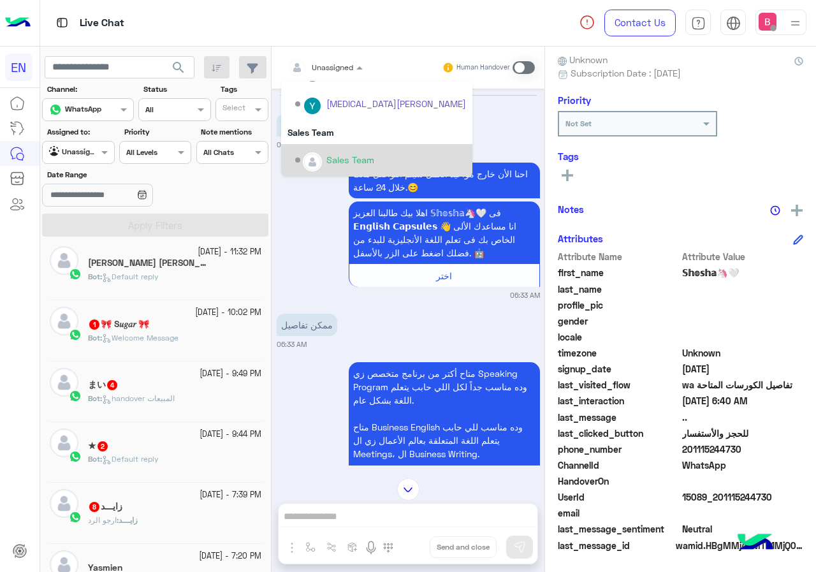
click at [330, 159] on div "Sales Team" at bounding box center [351, 159] width 48 height 13
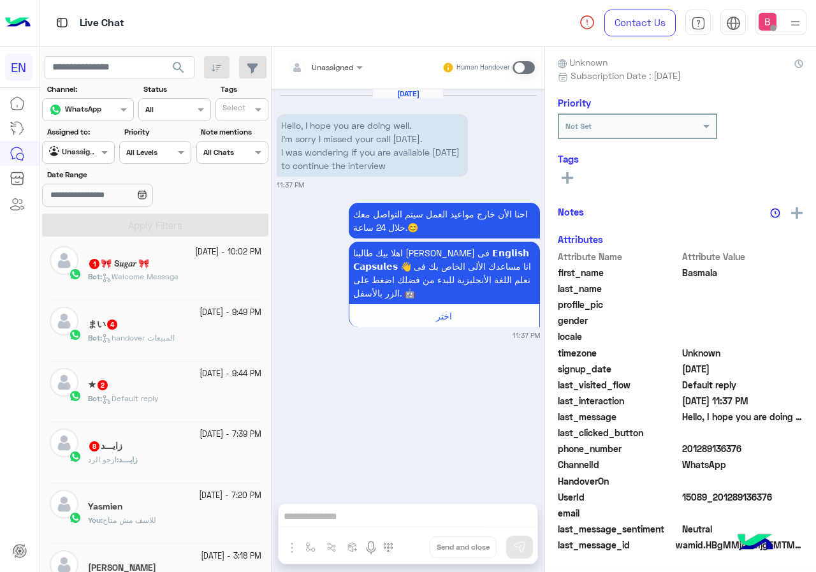
click at [179, 274] on span "Welcome Message" at bounding box center [140, 277] width 77 height 10
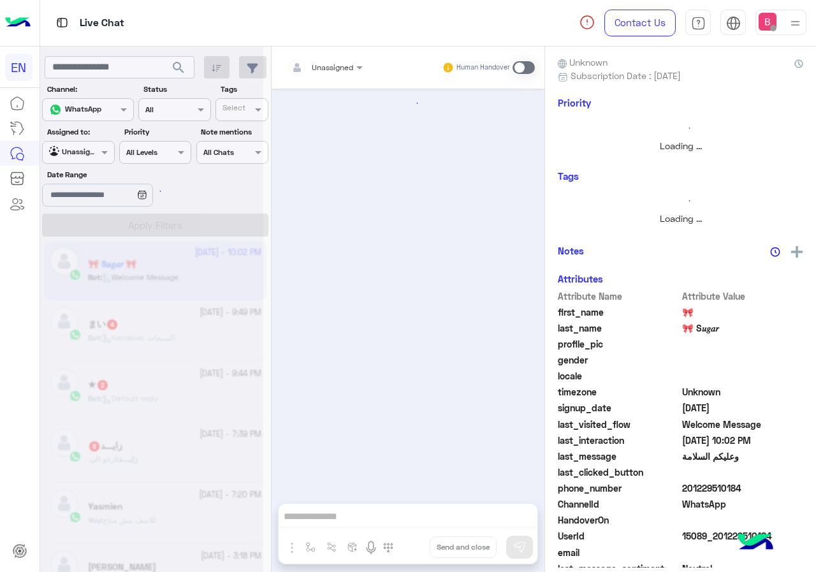
scroll to position [128, 0]
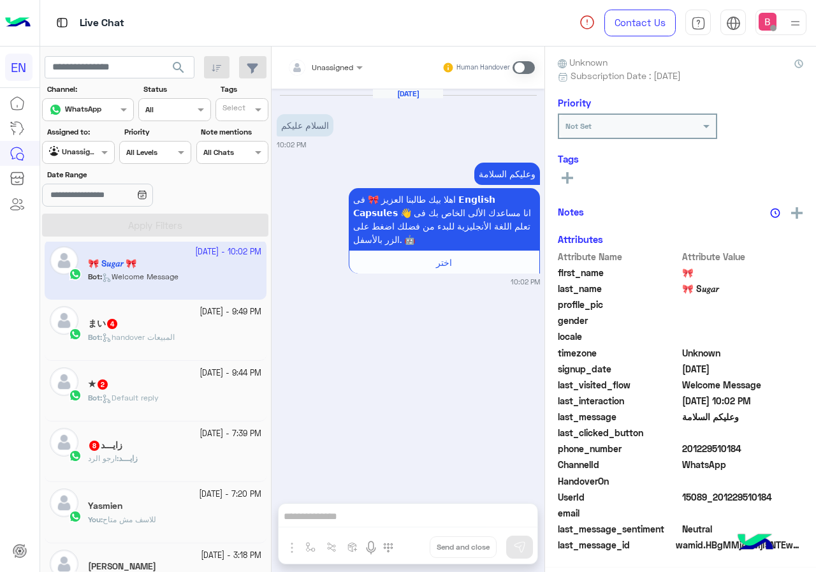
click at [325, 68] on input "text" at bounding box center [310, 65] width 45 height 11
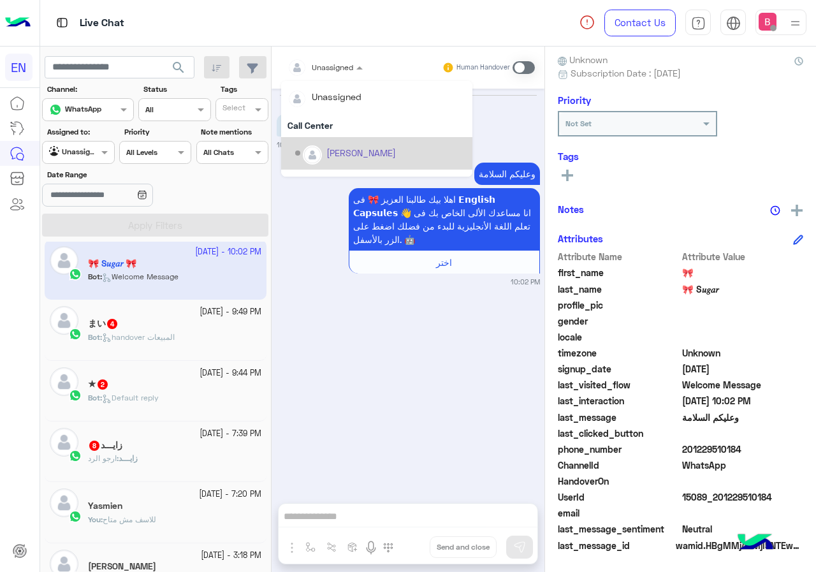
scroll to position [212, 0]
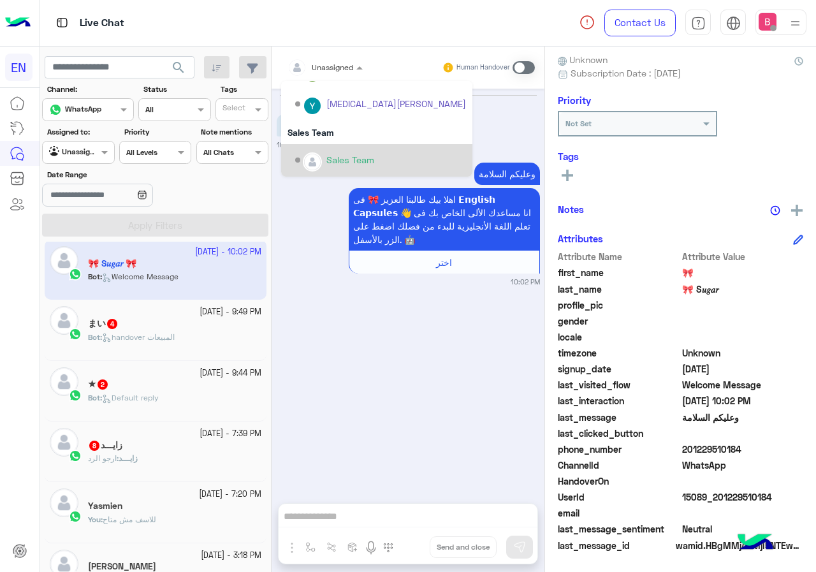
click at [341, 159] on div "Sales Team" at bounding box center [351, 159] width 48 height 13
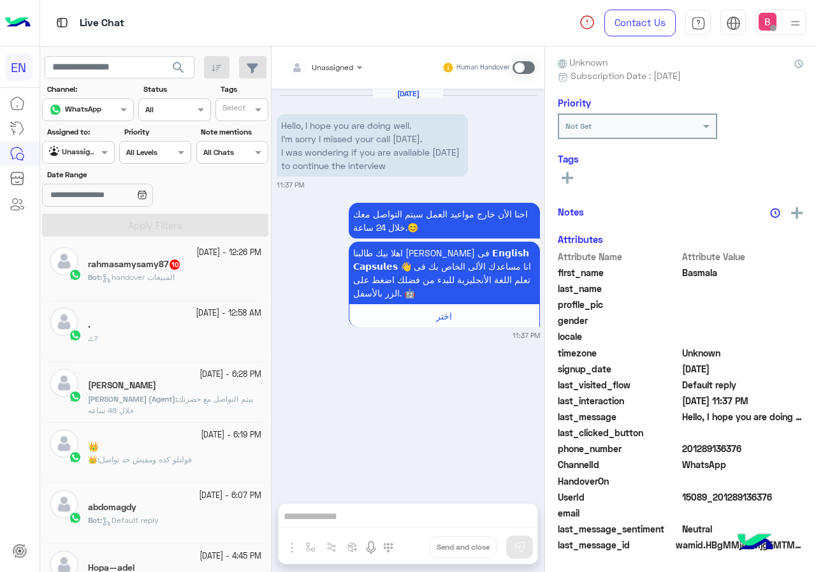
scroll to position [6, 0]
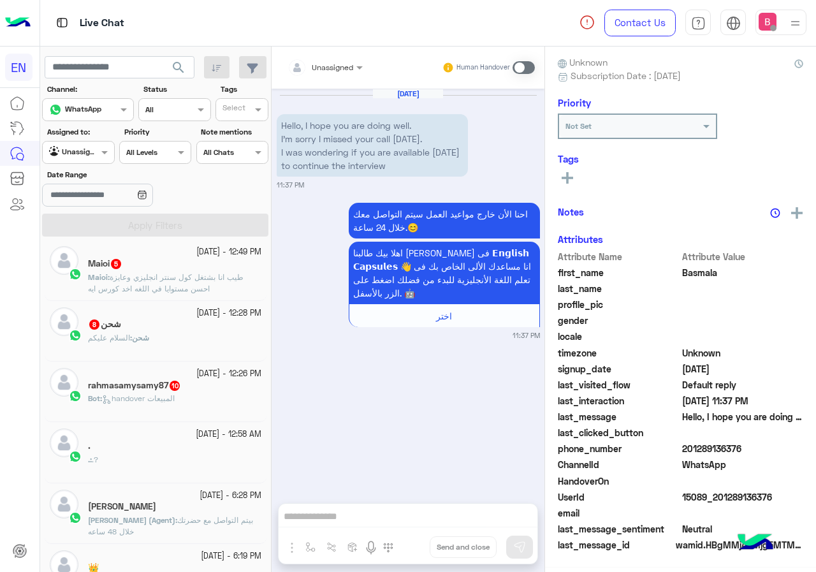
click at [205, 267] on div "Maioi 5" at bounding box center [174, 264] width 173 height 13
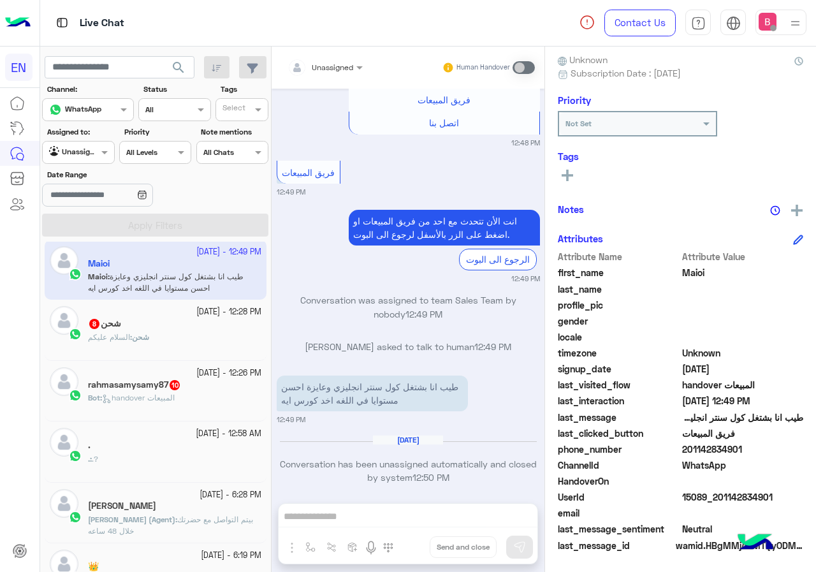
click at [332, 75] on div "Unassigned" at bounding box center [321, 68] width 66 height 26
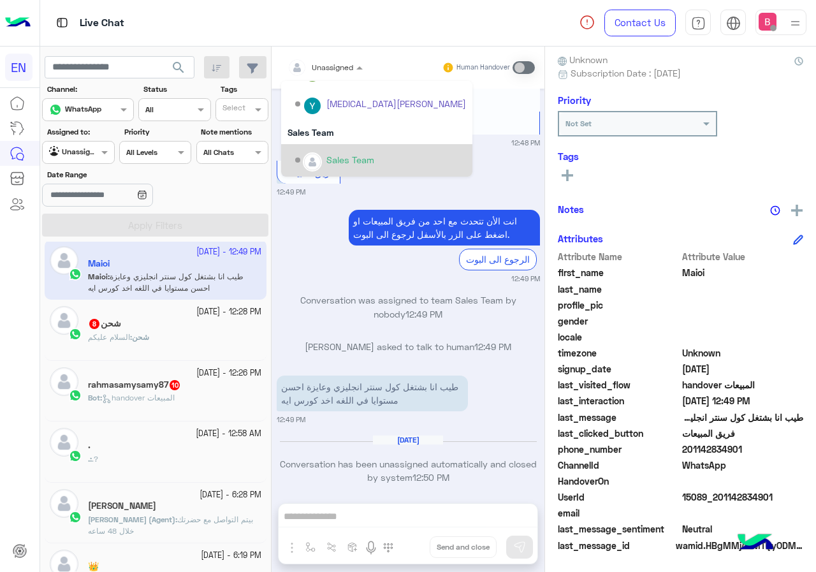
click at [342, 159] on div "Sales Team" at bounding box center [351, 159] width 48 height 13
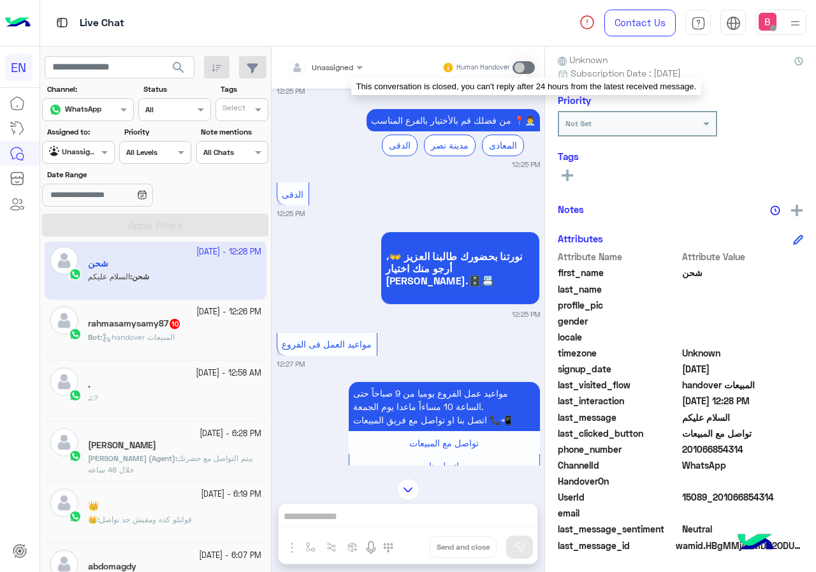
click at [522, 70] on span at bounding box center [524, 67] width 22 height 13
drag, startPoint x: 522, startPoint y: 65, endPoint x: 535, endPoint y: 71, distance: 14.8
click at [534, 65] on span at bounding box center [524, 67] width 22 height 13
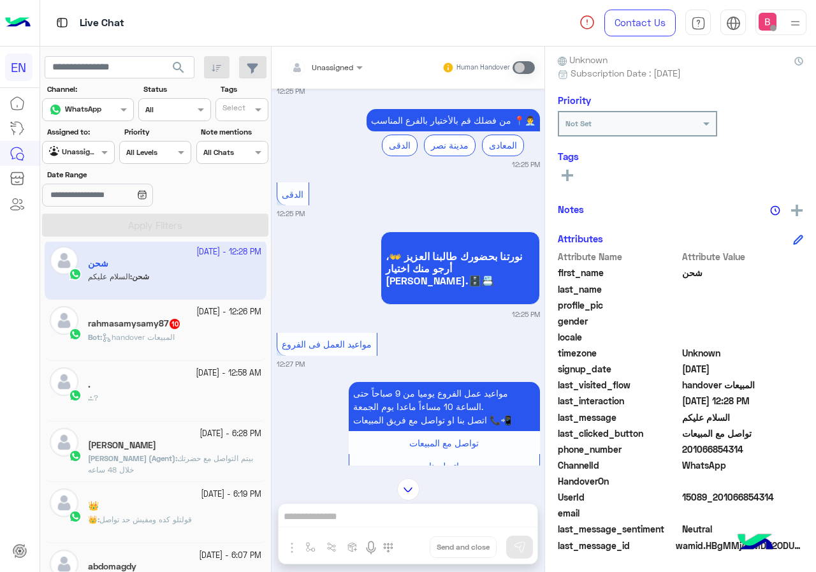
click at [191, 321] on div "rahmasamysamy87 10" at bounding box center [174, 324] width 173 height 13
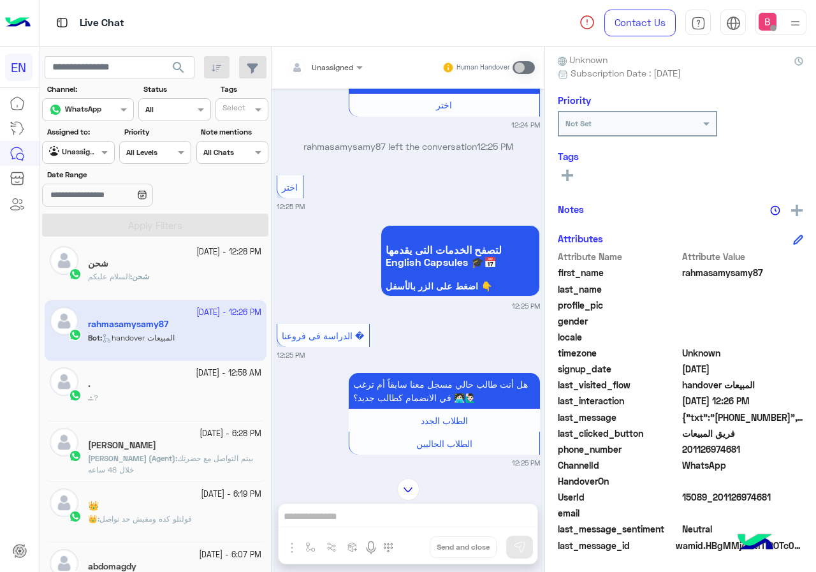
click at [337, 59] on div at bounding box center [325, 65] width 88 height 12
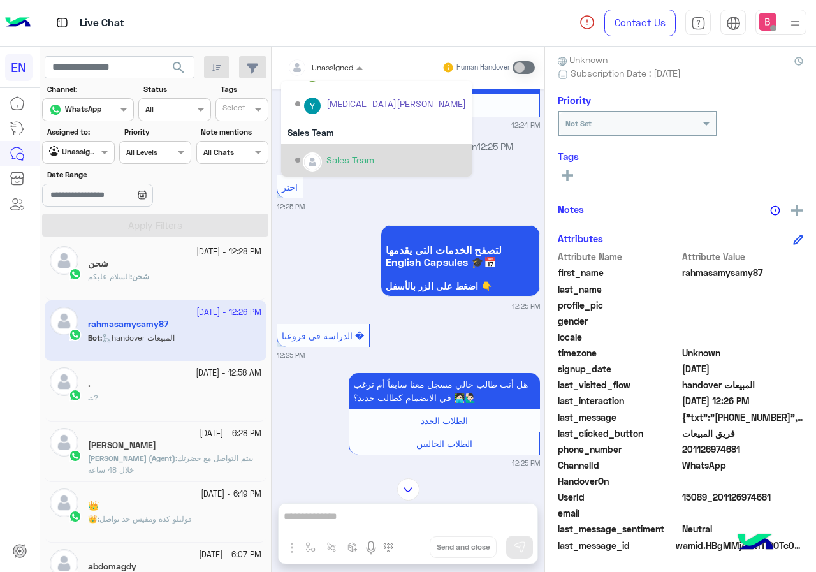
click at [333, 155] on div "Sales Team" at bounding box center [351, 159] width 48 height 13
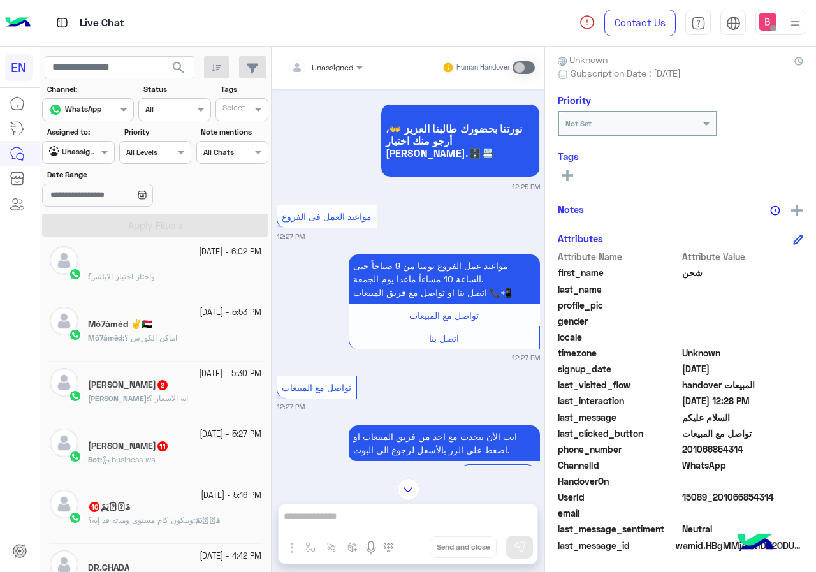
click at [169, 385] on h5 "[PERSON_NAME] 2" at bounding box center [128, 384] width 81 height 11
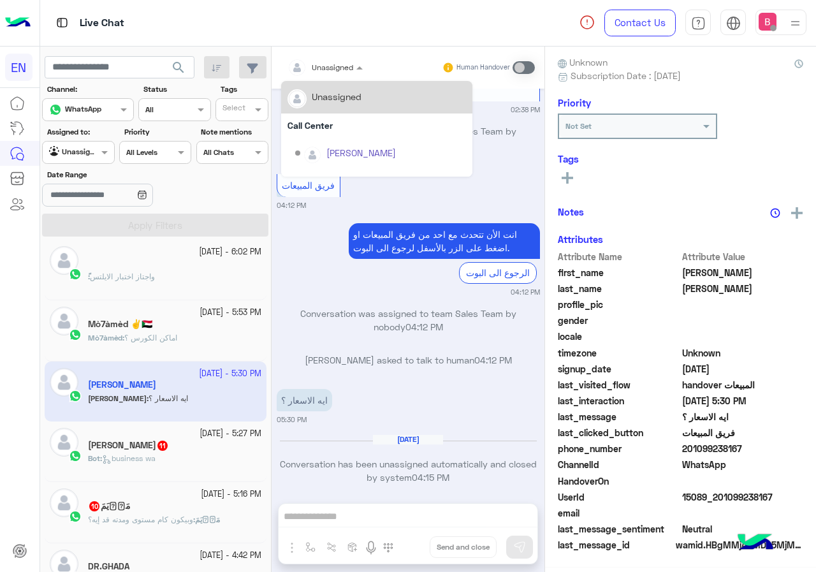
click at [336, 73] on div "Unassigned" at bounding box center [321, 68] width 66 height 26
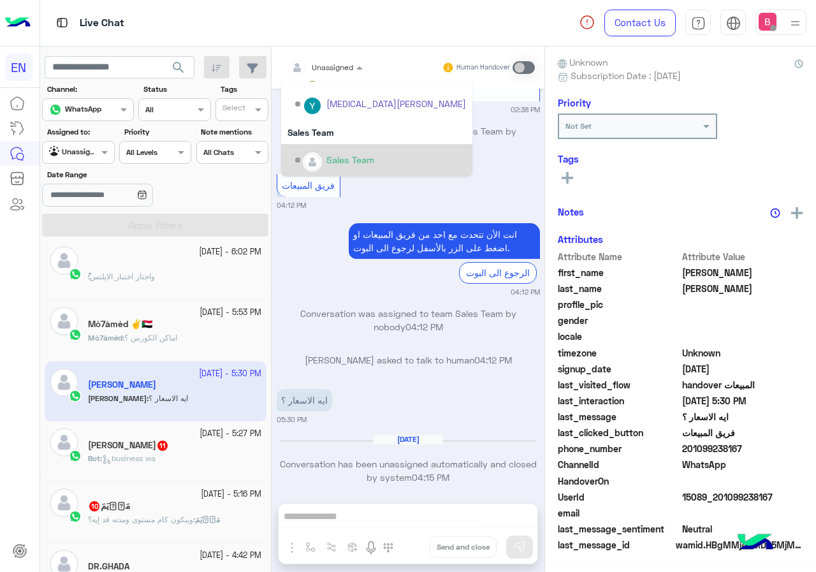
click at [351, 165] on div "Sales Team" at bounding box center [351, 159] width 48 height 13
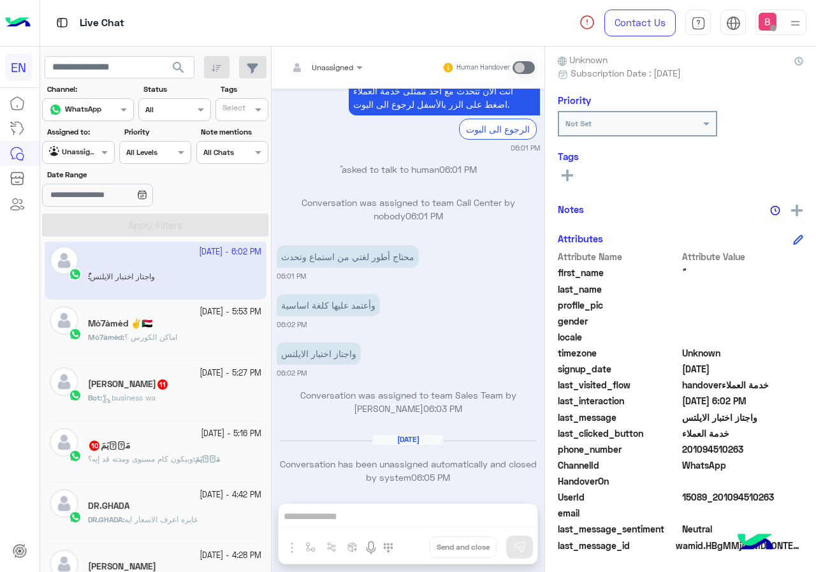
drag, startPoint x: 342, startPoint y: 66, endPoint x: 335, endPoint y: 79, distance: 15.1
click at [342, 66] on div at bounding box center [325, 65] width 88 height 12
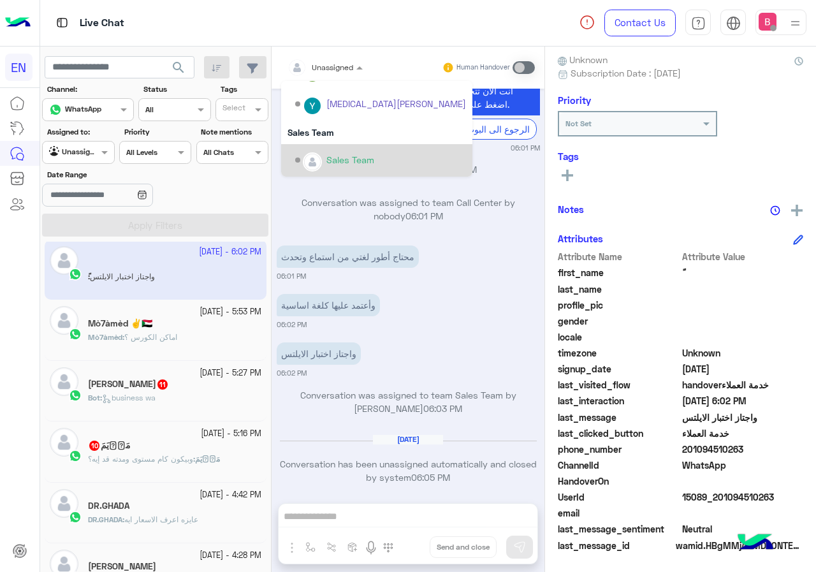
click at [328, 159] on div "Sales Team" at bounding box center [351, 159] width 48 height 13
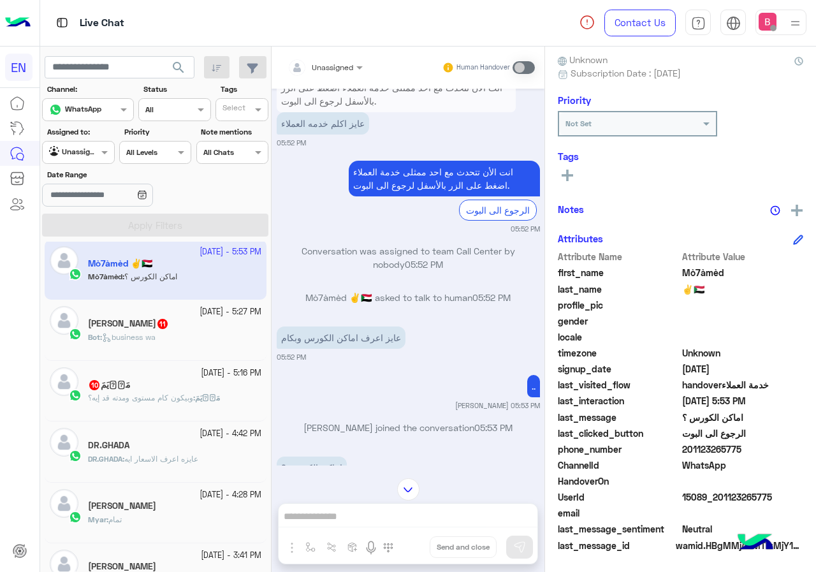
click at [325, 60] on input "text" at bounding box center [310, 65] width 45 height 11
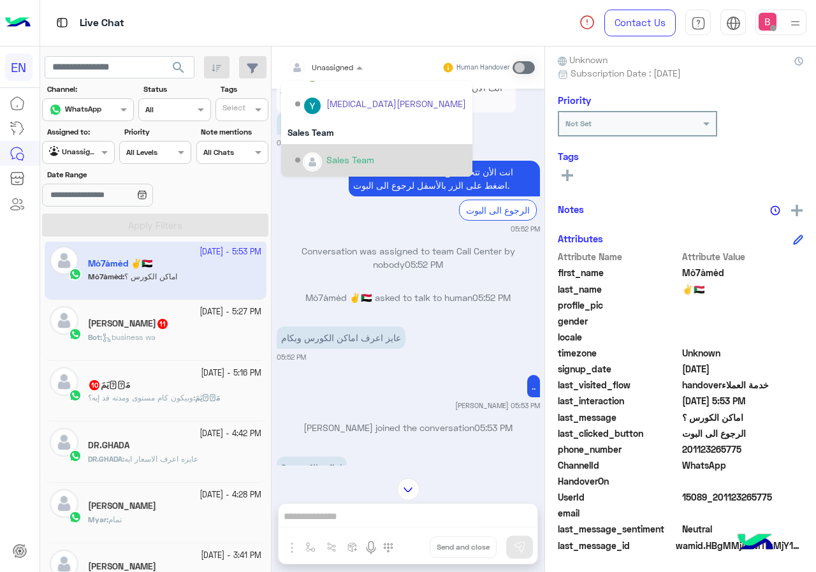
click at [329, 160] on div "Sales Team" at bounding box center [351, 159] width 48 height 13
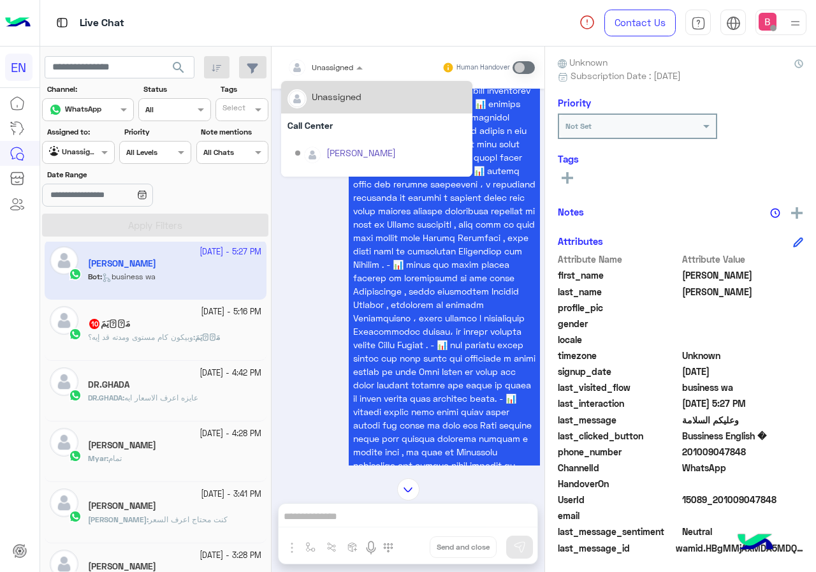
click at [316, 64] on input "text" at bounding box center [310, 65] width 45 height 11
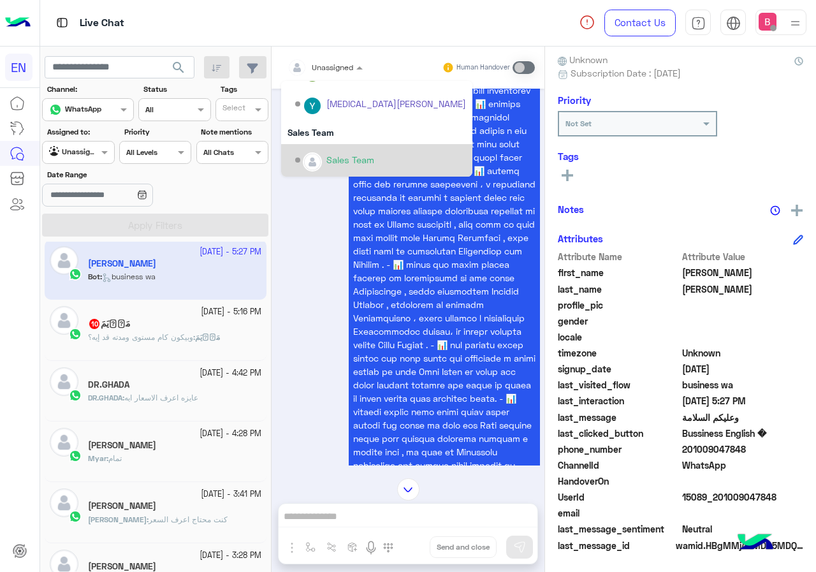
click at [311, 158] on img "Options list" at bounding box center [312, 162] width 17 height 17
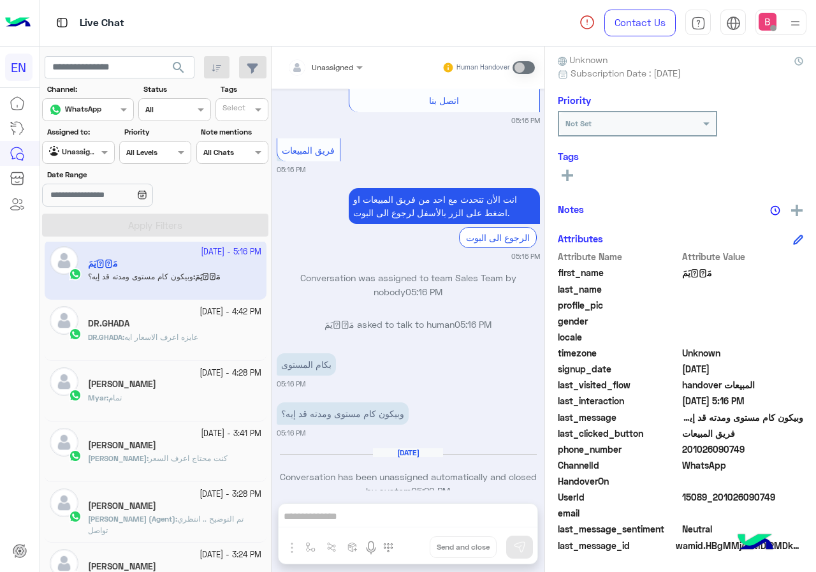
click at [336, 66] on div at bounding box center [325, 65] width 88 height 12
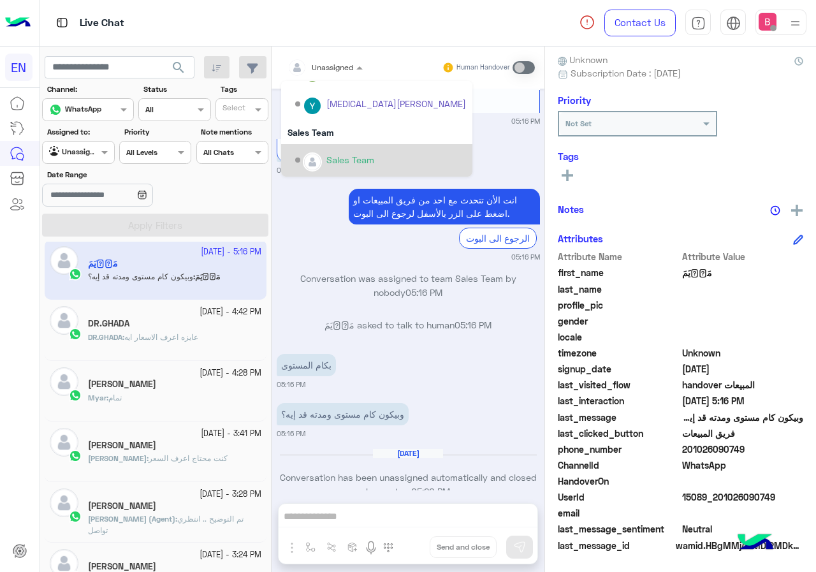
click at [318, 162] on img "Options list" at bounding box center [312, 162] width 17 height 17
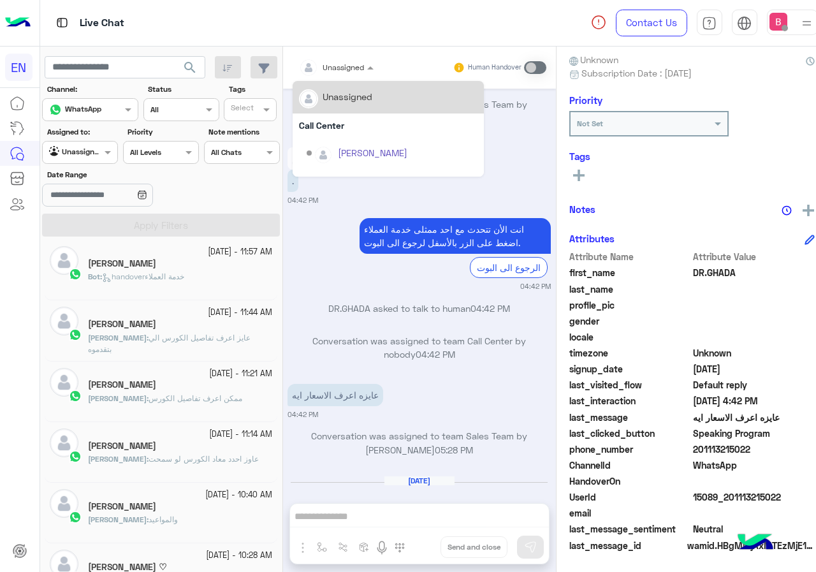
drag, startPoint x: 315, startPoint y: 70, endPoint x: 314, endPoint y: 96, distance: 25.5
click at [315, 70] on input "text" at bounding box center [321, 65] width 45 height 11
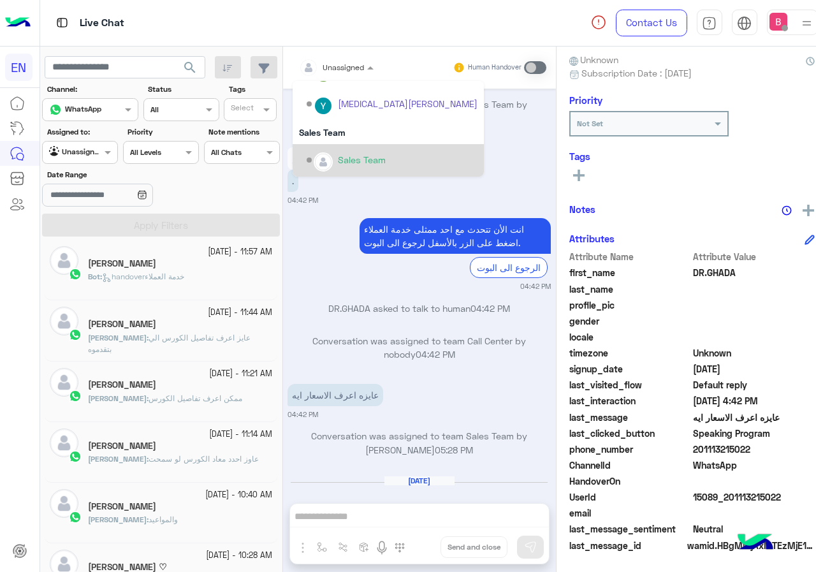
click at [326, 163] on div "Sales Team" at bounding box center [392, 160] width 171 height 22
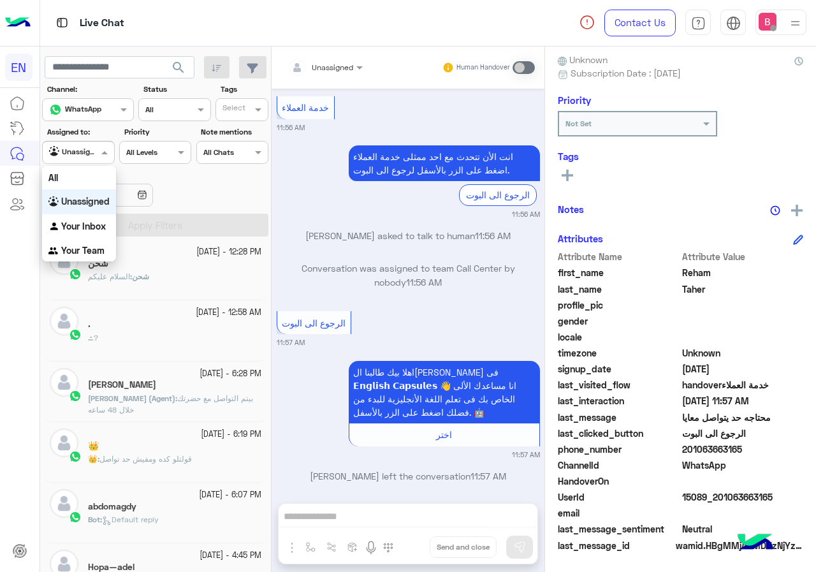
click at [89, 152] on div at bounding box center [78, 151] width 71 height 12
click at [85, 247] on b "Your Team" at bounding box center [82, 250] width 43 height 11
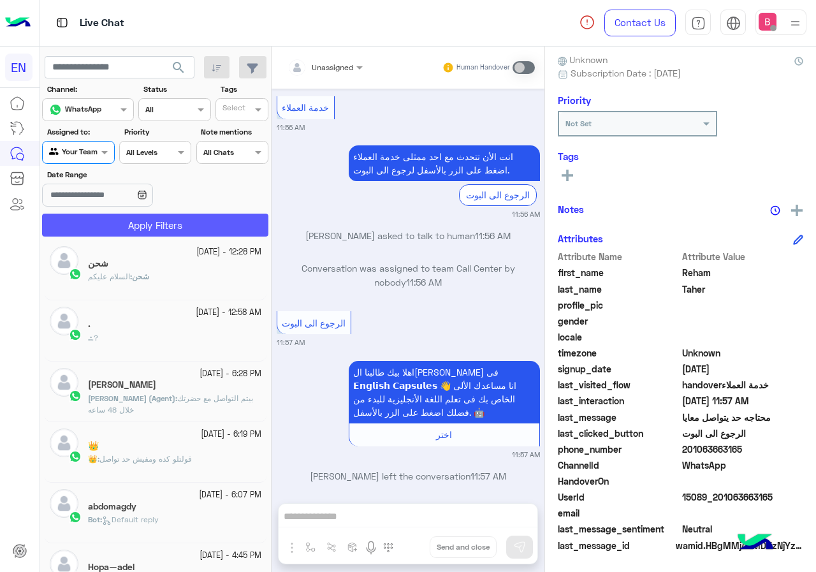
click at [120, 225] on button "Apply Filters" at bounding box center [155, 225] width 226 height 23
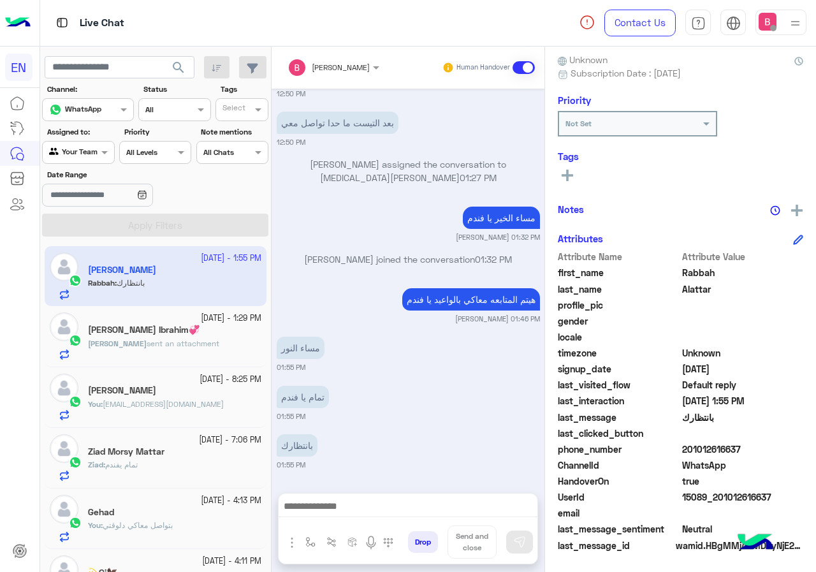
click at [95, 154] on div at bounding box center [78, 151] width 71 height 12
click at [89, 221] on b "Your Inbox" at bounding box center [83, 225] width 45 height 11
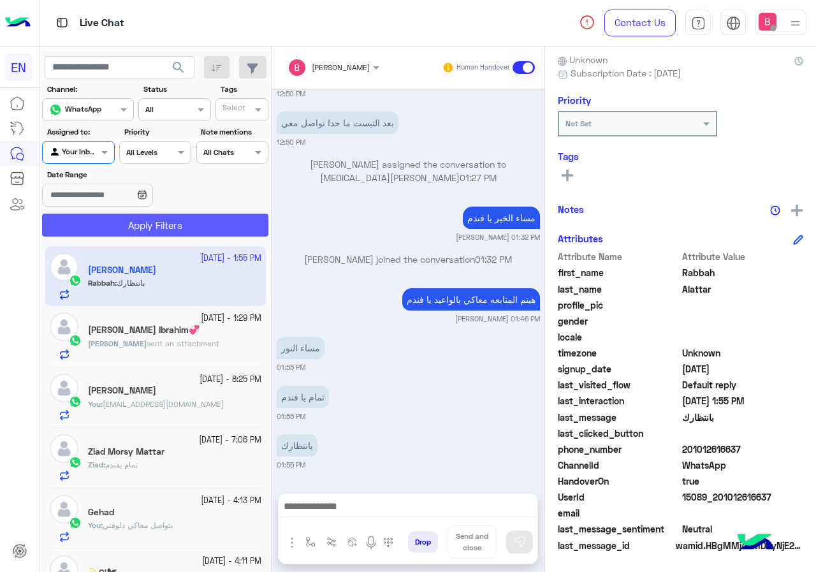
click at [112, 224] on button "Apply Filters" at bounding box center [155, 225] width 226 height 23
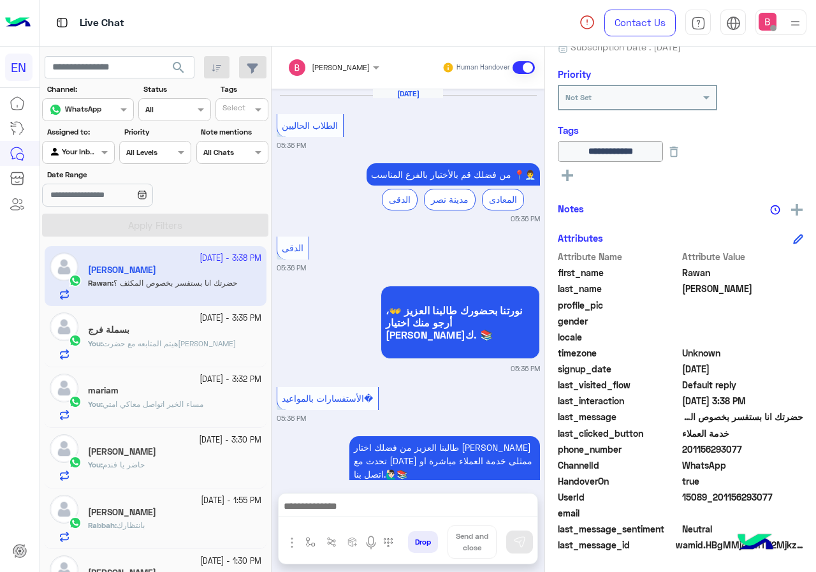
scroll to position [888, 0]
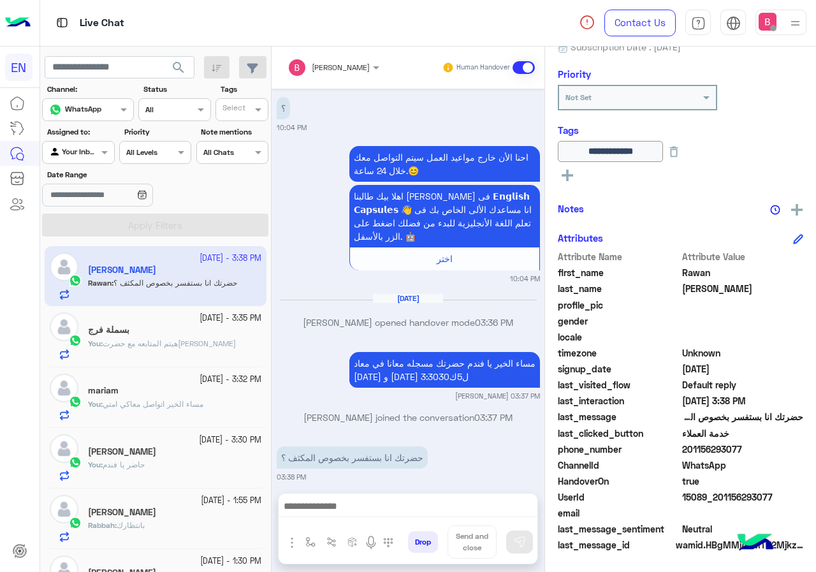
click at [361, 520] on div at bounding box center [408, 510] width 259 height 32
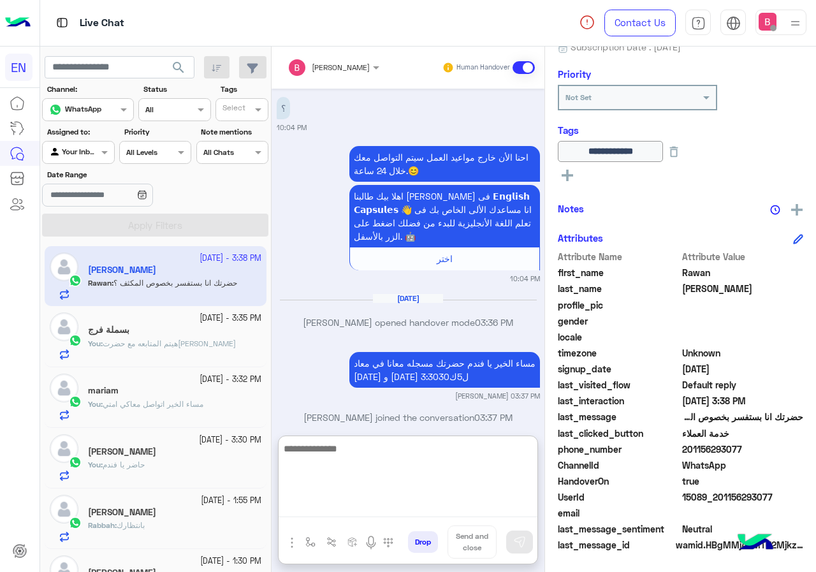
click at [385, 510] on textarea at bounding box center [408, 479] width 259 height 77
type textarea "**********"
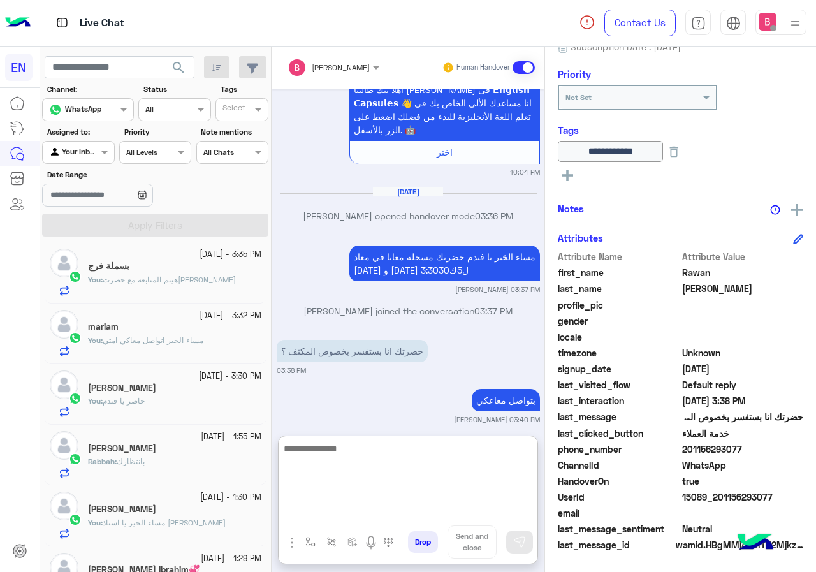
scroll to position [0, 0]
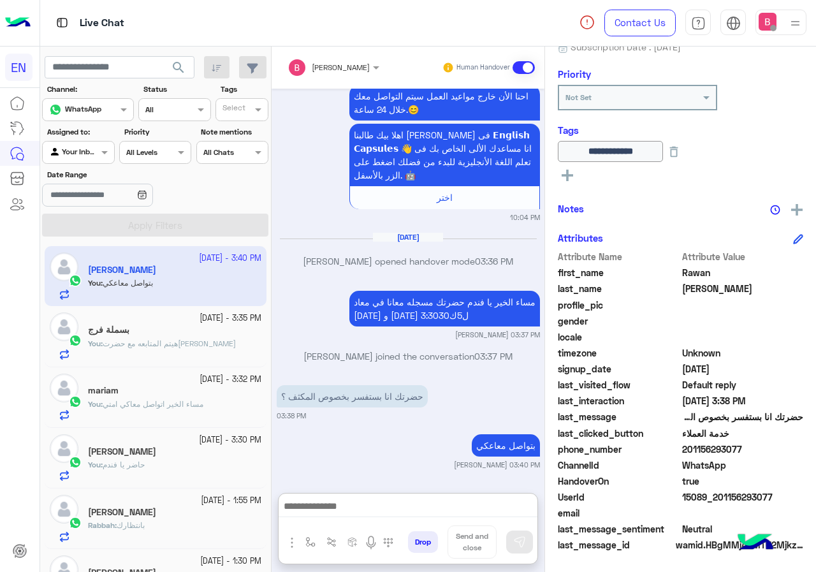
click at [85, 161] on div "Agent Filter Your Inbox" at bounding box center [78, 152] width 72 height 23
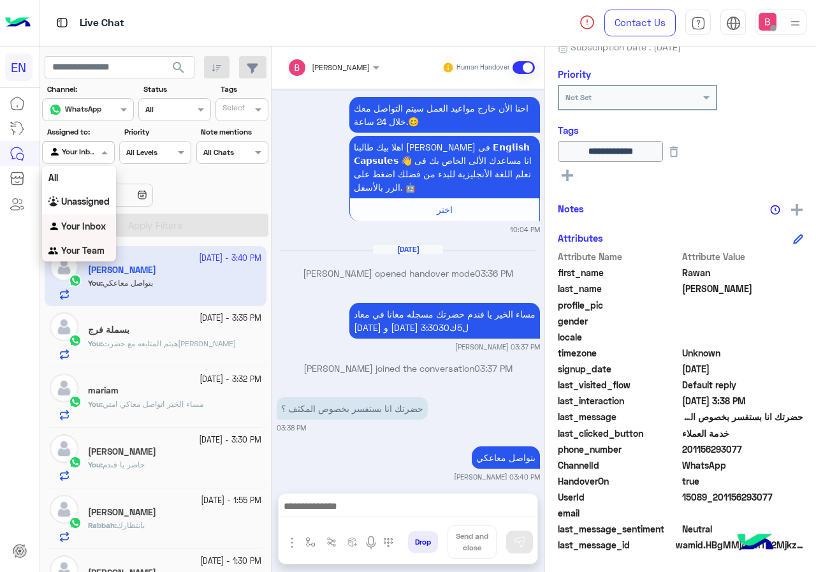
click at [83, 251] on b "Your Team" at bounding box center [82, 250] width 43 height 11
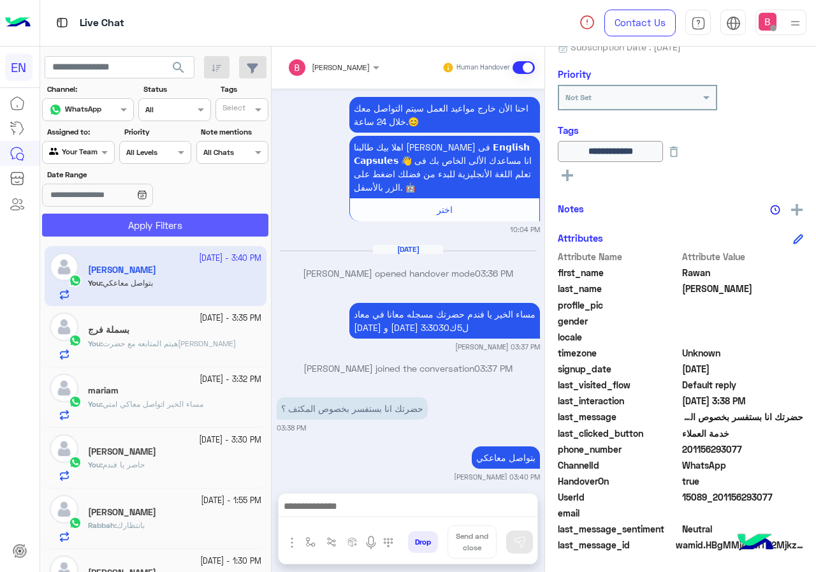
click at [116, 223] on button "Apply Filters" at bounding box center [155, 225] width 226 height 23
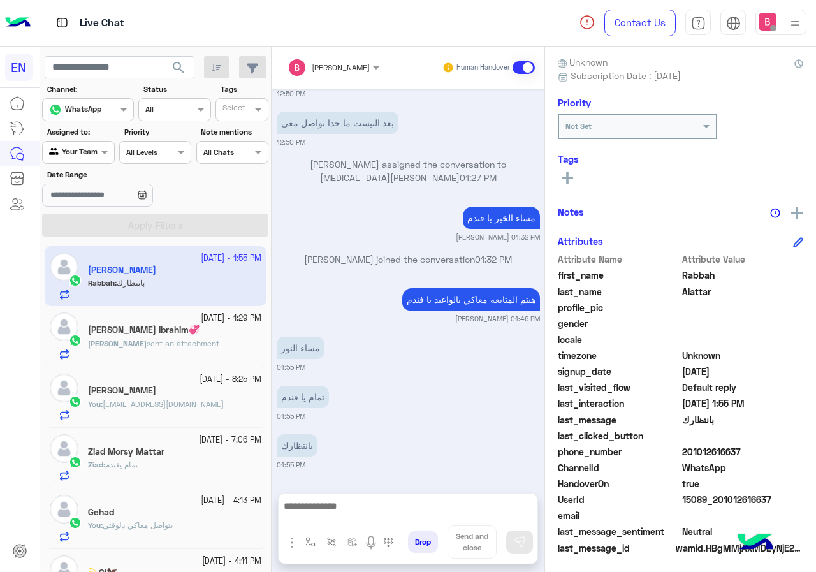
scroll to position [115, 0]
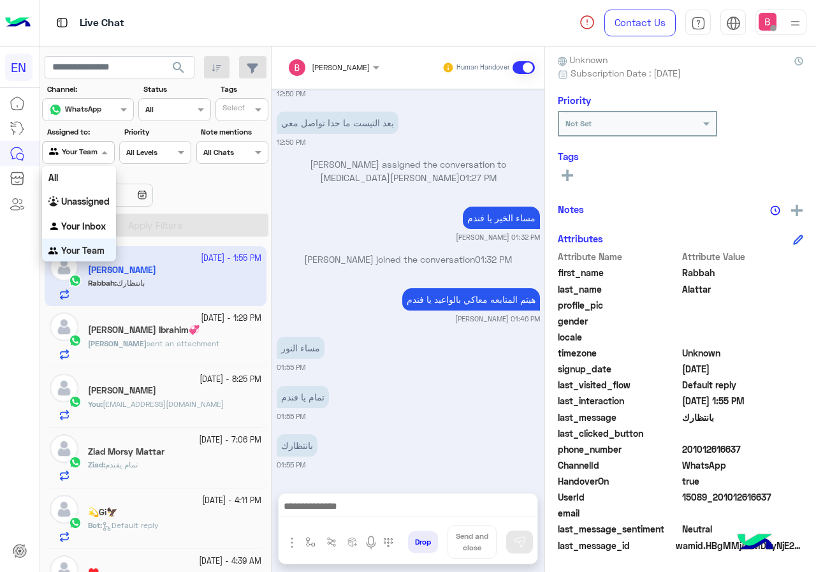
click at [90, 148] on div at bounding box center [78, 151] width 71 height 12
click at [92, 228] on b "Your Inbox" at bounding box center [83, 225] width 45 height 11
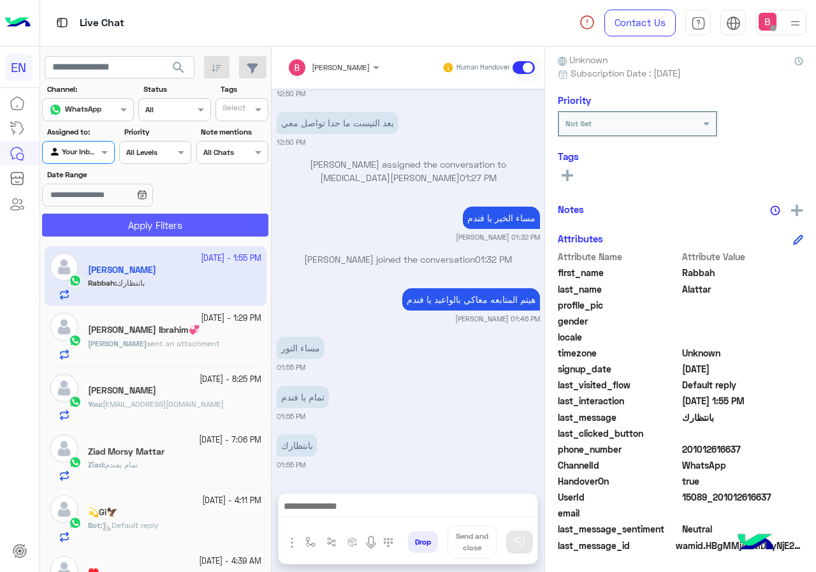
click at [99, 227] on button "Apply Filters" at bounding box center [155, 225] width 226 height 23
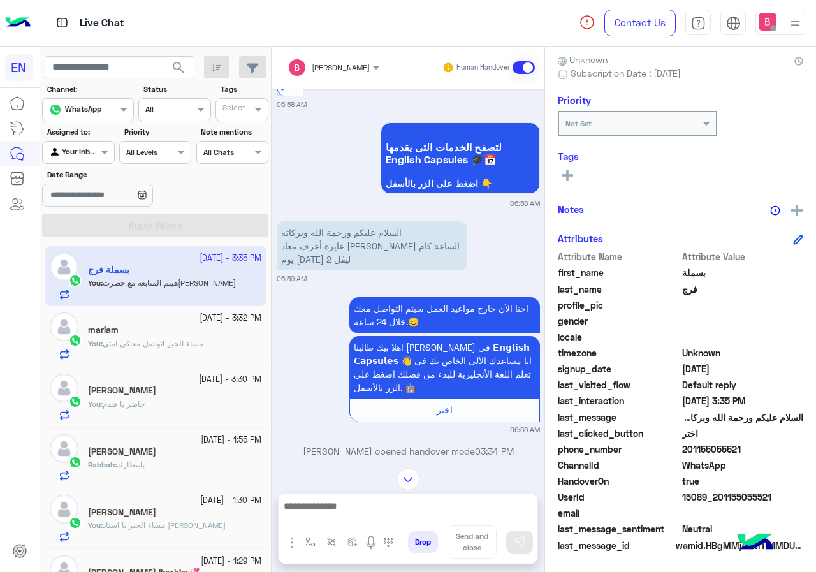
scroll to position [140, 0]
